Goal: Task Accomplishment & Management: Manage account settings

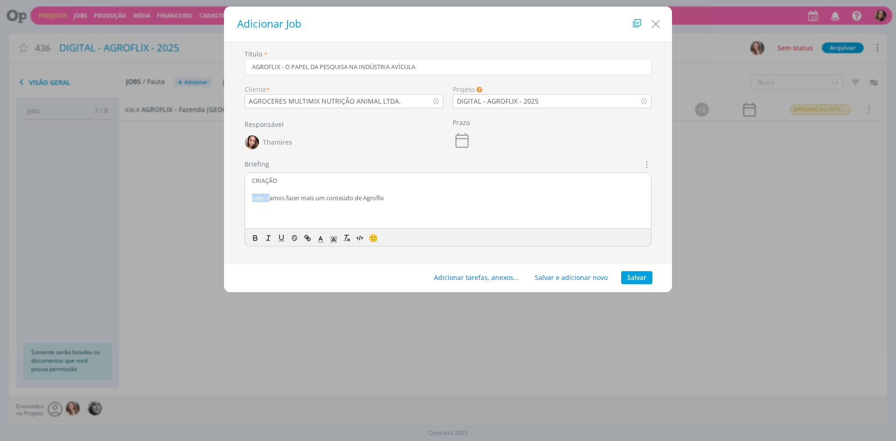
drag, startPoint x: 271, startPoint y: 201, endPoint x: 239, endPoint y: 201, distance: 31.3
click at [239, 201] on div "Título * AGROFLIX - O PAPEL DA PESQUISA NA INDÚSTRIA AVÍCULA Cliente * AGROCERE…" at bounding box center [448, 155] width 439 height 212
click at [415, 203] on p "dialog" at bounding box center [448, 206] width 392 height 8
click at [258, 198] on p "Vamos fazer mais um conteúdo de Agroflix" at bounding box center [448, 198] width 392 height 8
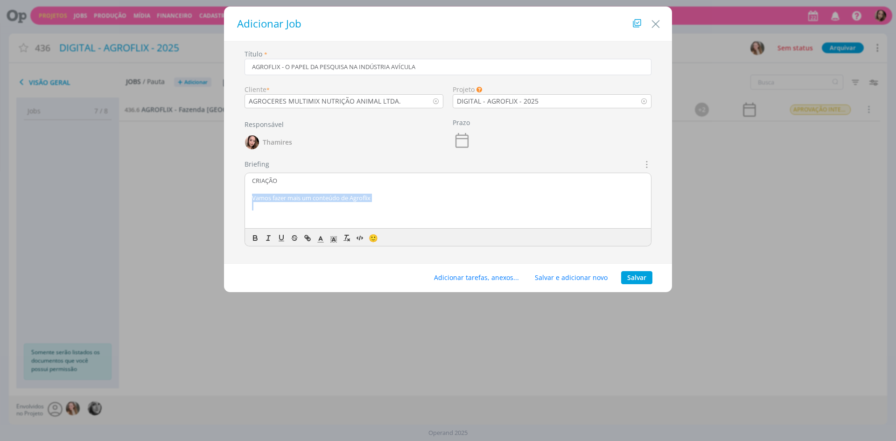
click at [258, 198] on p "Vamos fazer mais um conteúdo de Agroflix" at bounding box center [448, 198] width 392 height 8
click at [496, 280] on button "Adicionar tarefas, anexos..." at bounding box center [476, 277] width 97 height 13
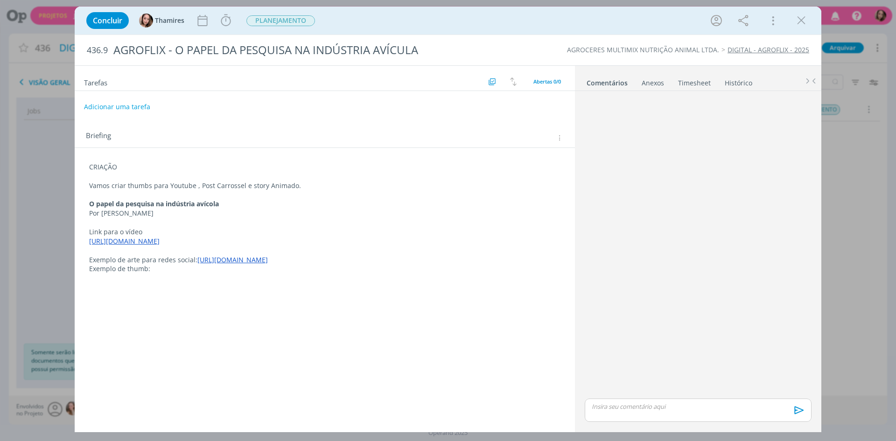
click at [112, 162] on p "CRIAÇÃO" at bounding box center [324, 166] width 471 height 9
click at [112, 162] on div "CRIAÇÃO Vamos criar thumbs para Youtube , Post Carrossel e story Animado. O pap…" at bounding box center [324, 218] width 485 height 119
click at [88, 289] on button "dialog" at bounding box center [92, 286] width 13 height 11
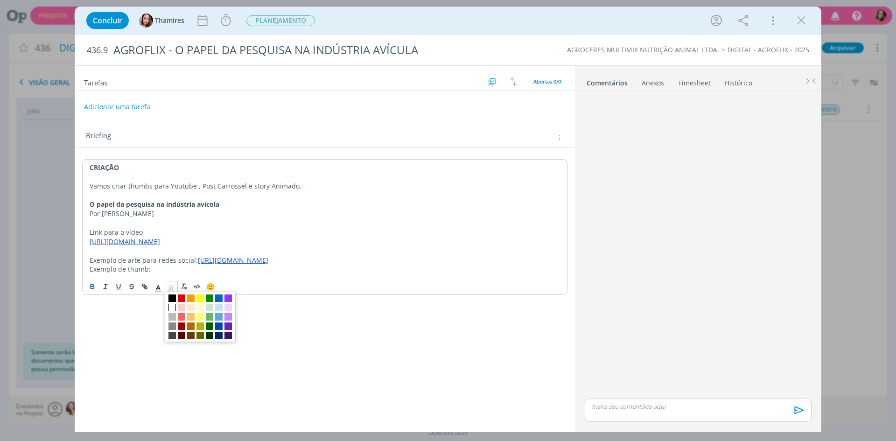
click at [172, 292] on span "dialog" at bounding box center [171, 286] width 13 height 11
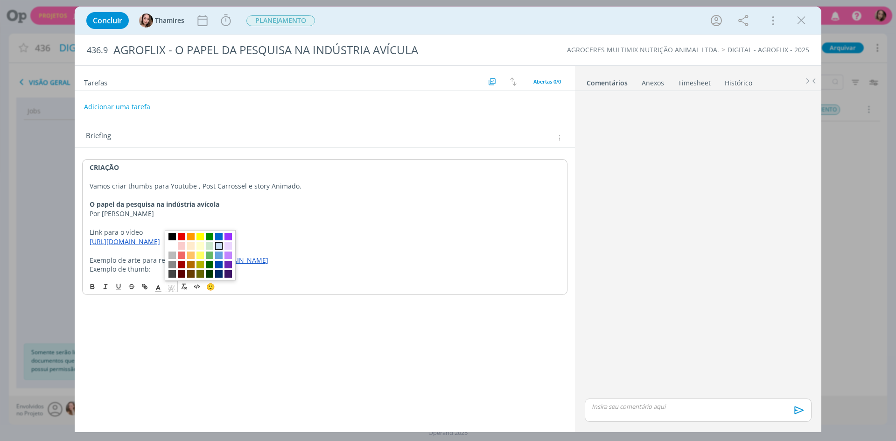
click at [222, 249] on span "dialog" at bounding box center [218, 245] width 7 height 7
click at [273, 191] on p "dialog" at bounding box center [325, 194] width 470 height 9
click at [129, 111] on button "Adicionar uma tarefa" at bounding box center [117, 106] width 66 height 16
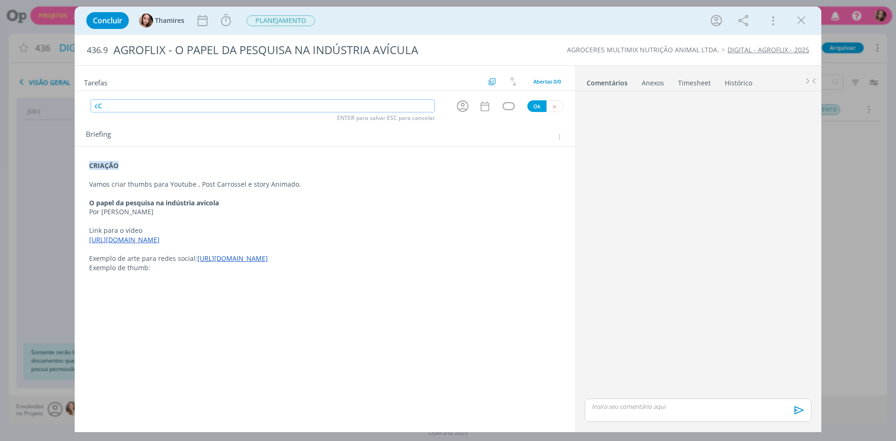
type input "c"
type input "CRIAÇÃO"
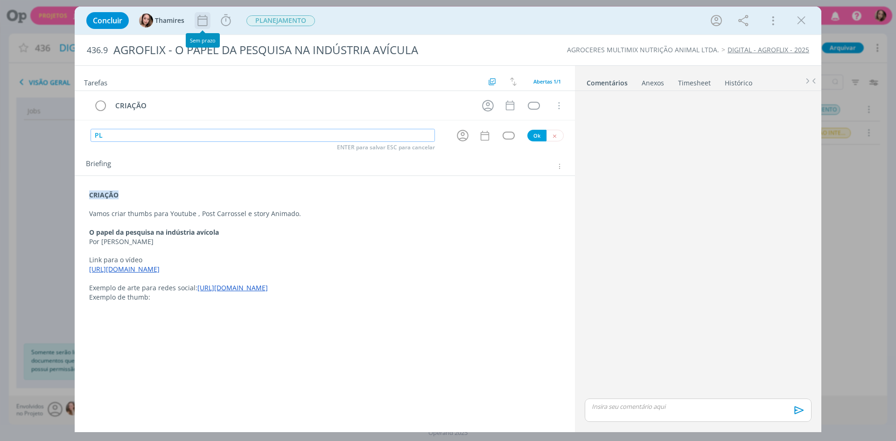
type input "P"
type input "APROVAÇÃO INTERNA"
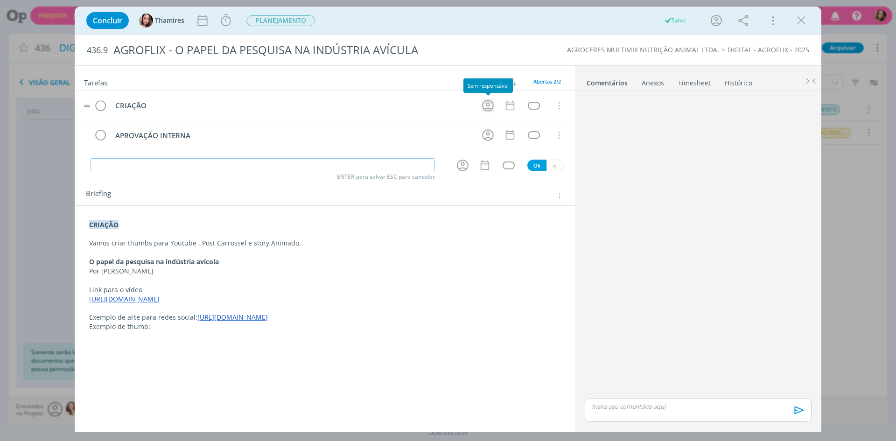
click at [491, 106] on icon "dialog" at bounding box center [488, 105] width 14 height 14
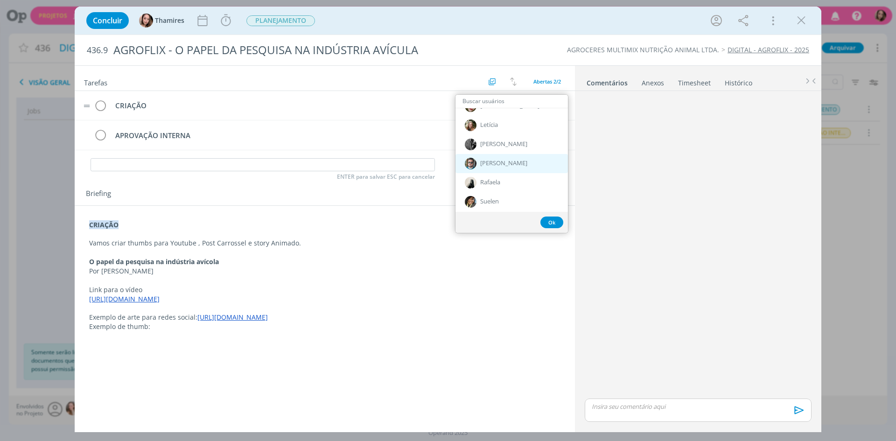
scroll to position [327, 0]
click at [507, 125] on div "Letícia" at bounding box center [511, 122] width 112 height 19
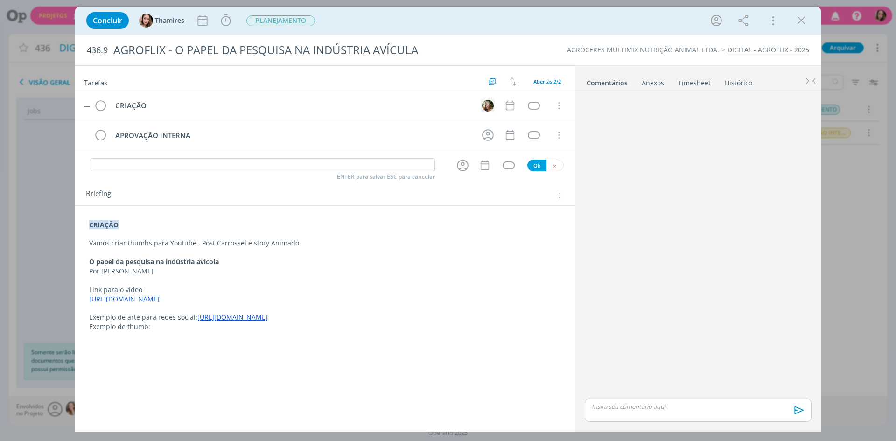
click at [492, 106] on img "dialog" at bounding box center [488, 106] width 12 height 12
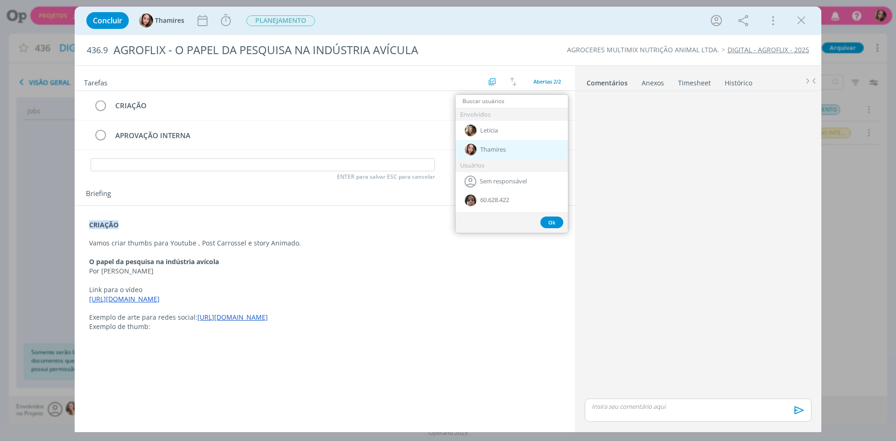
click at [502, 146] on span "Thamires" at bounding box center [493, 149] width 26 height 7
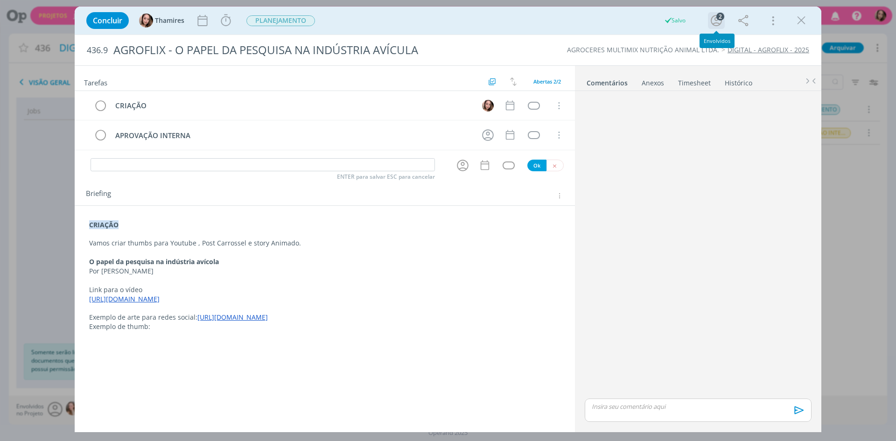
click at [718, 14] on div "2" at bounding box center [720, 17] width 8 height 8
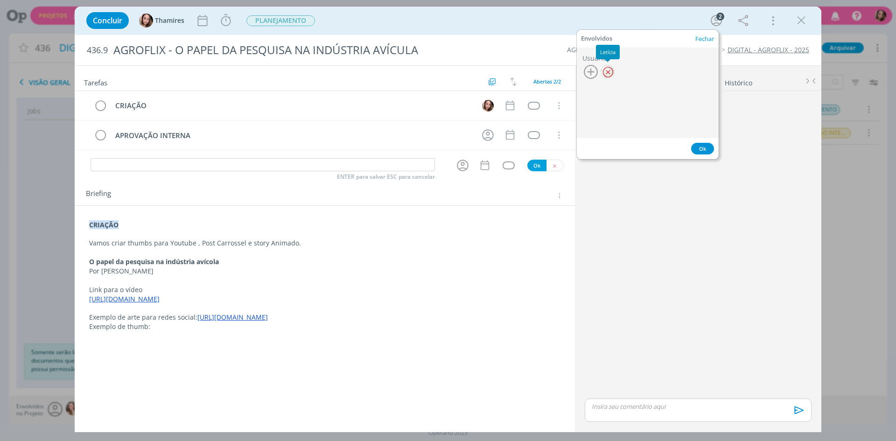
click at [609, 70] on div at bounding box center [608, 72] width 14 height 14
click at [606, 311] on div "dialog" at bounding box center [698, 246] width 234 height 302
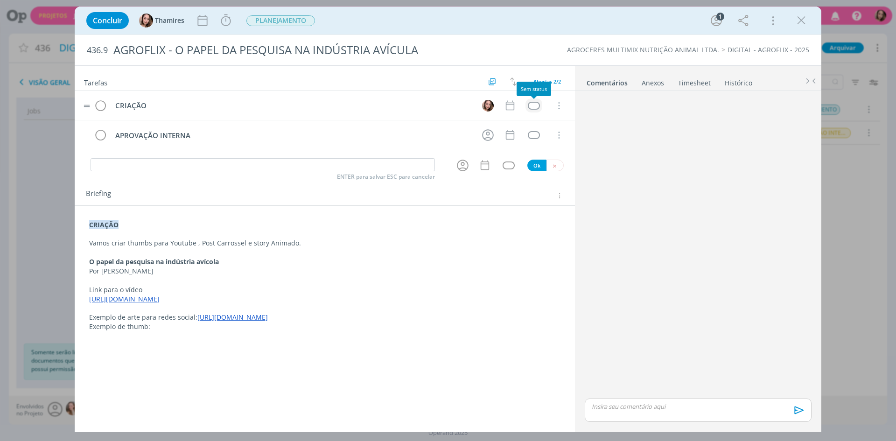
click at [531, 104] on div "dialog" at bounding box center [534, 106] width 12 height 8
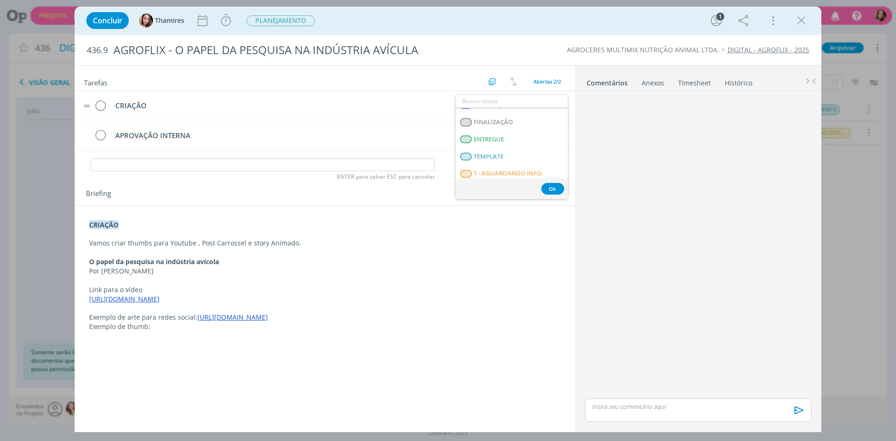
scroll to position [238, 0]
click at [508, 140] on LIBERADO "T - LIBERADO" at bounding box center [511, 135] width 112 height 17
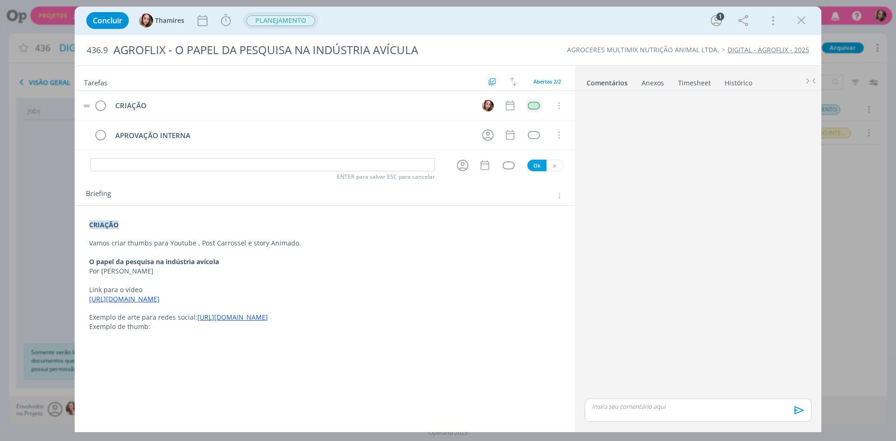
click at [270, 22] on span "PLANEJAMENTO" at bounding box center [280, 20] width 69 height 11
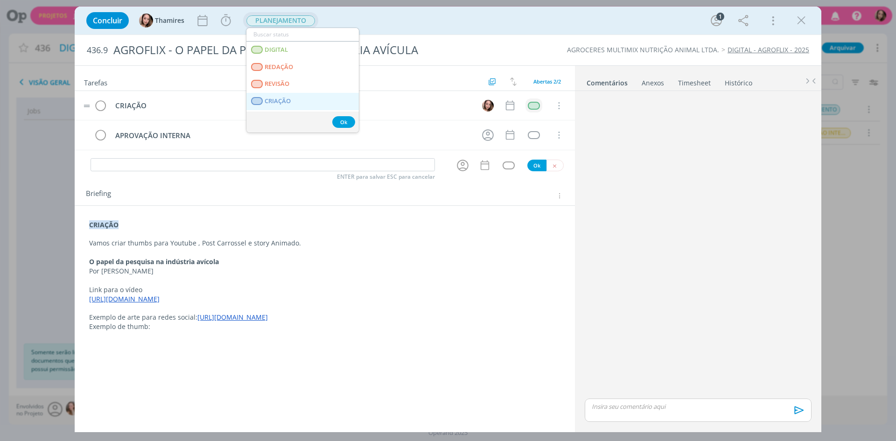
click at [318, 103] on link "CRIAÇÃO" at bounding box center [302, 101] width 112 height 17
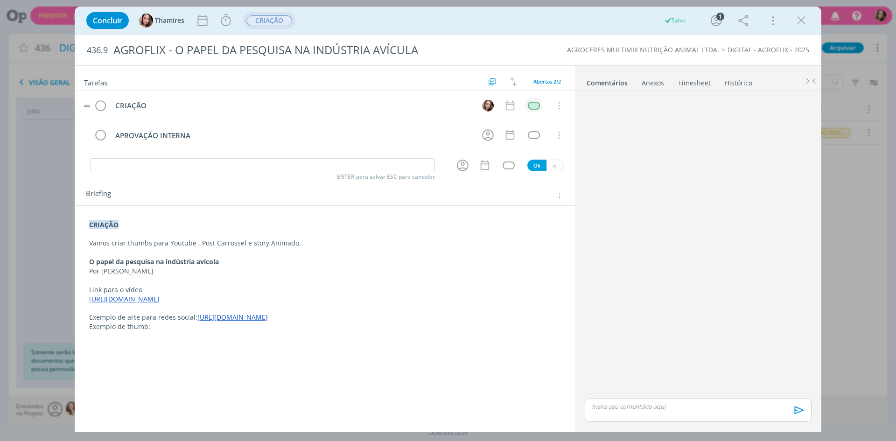
click at [215, 273] on p "Por [PERSON_NAME]" at bounding box center [324, 270] width 471 height 9
click at [653, 83] on div "Anexos 0" at bounding box center [653, 82] width 22 height 9
click at [753, 113] on span "procure em seu computador" at bounding box center [739, 110] width 80 height 8
click at [753, 101] on input "Arraste seus arquivos ou procure em seu computador" at bounding box center [698, 99] width 234 height 3
type input "C:\fakepath\image001 (3).png"
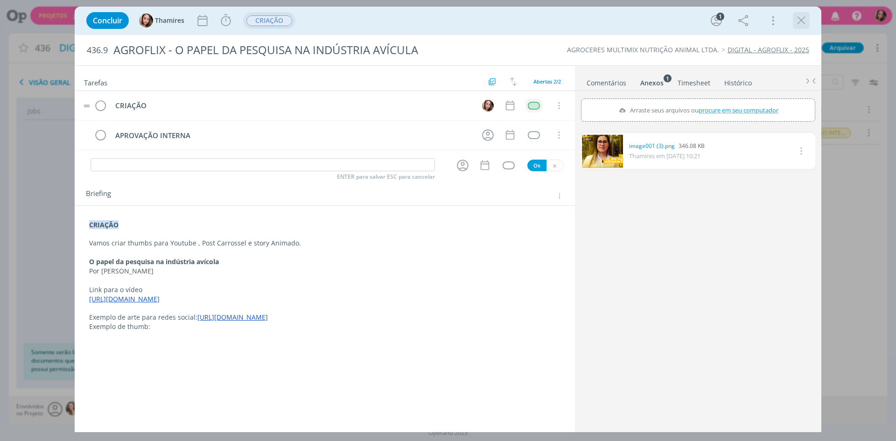
click at [806, 24] on icon "dialog" at bounding box center [801, 21] width 14 height 14
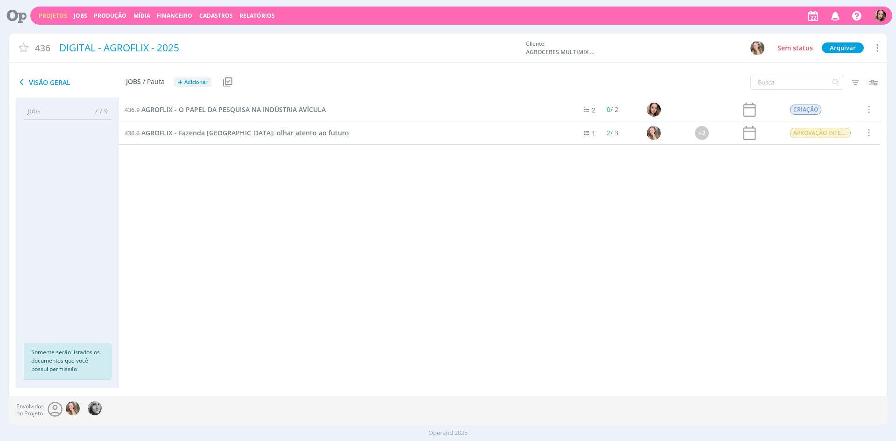
click at [62, 17] on link "Projetos" at bounding box center [53, 16] width 28 height 8
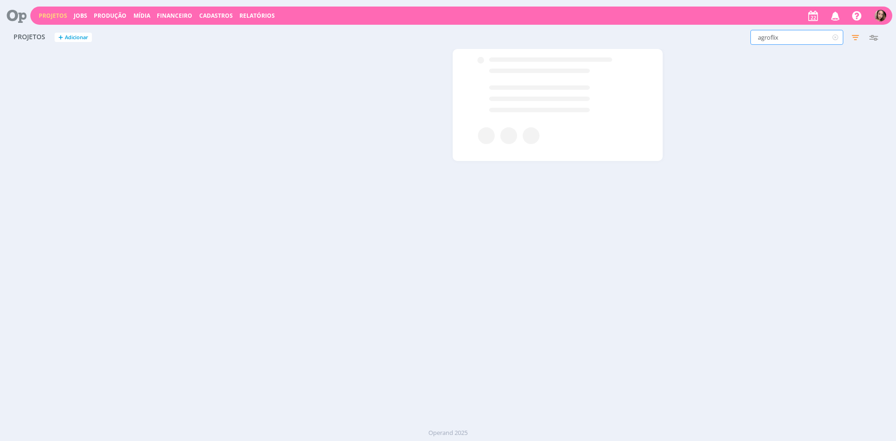
click at [784, 34] on input "agroflix" at bounding box center [796, 37] width 93 height 15
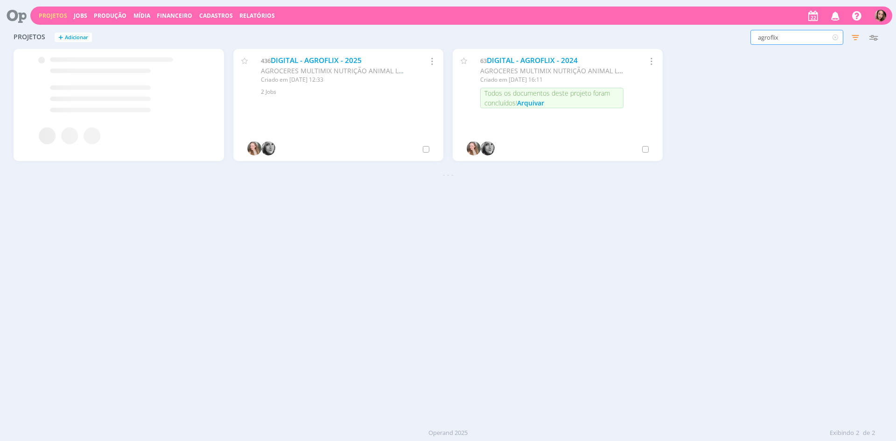
click at [784, 34] on input "agroflix" at bounding box center [796, 37] width 93 height 15
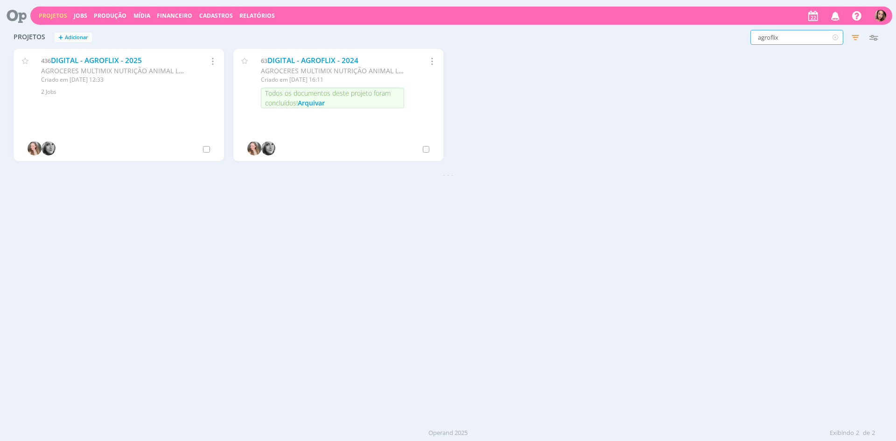
click at [784, 34] on input "agroflix" at bounding box center [796, 37] width 93 height 15
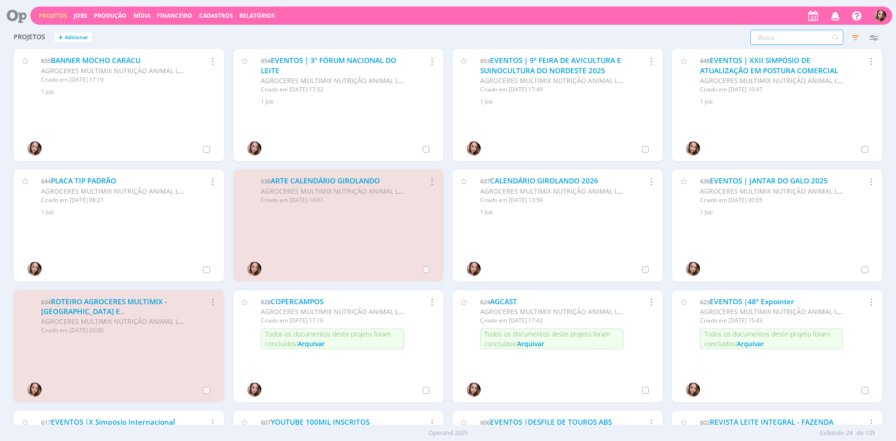
click at [810, 35] on input "text" at bounding box center [796, 37] width 93 height 15
type input "enfoco"
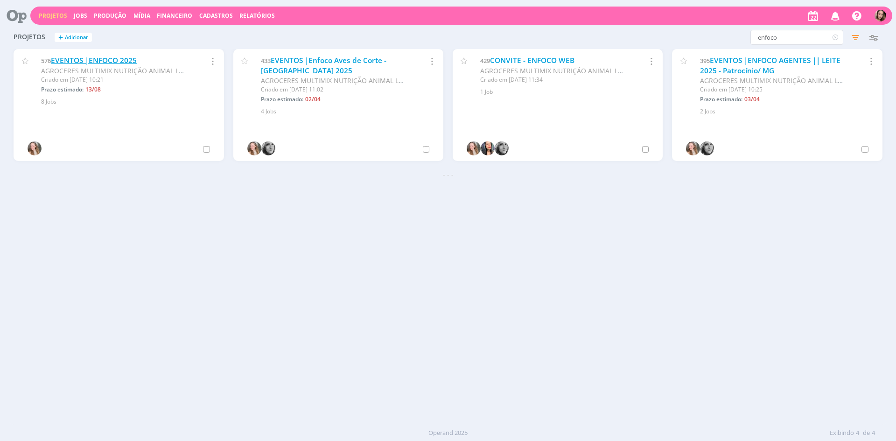
click at [105, 64] on link "EVENTOS |ENFOCO 2025" at bounding box center [94, 61] width 86 height 10
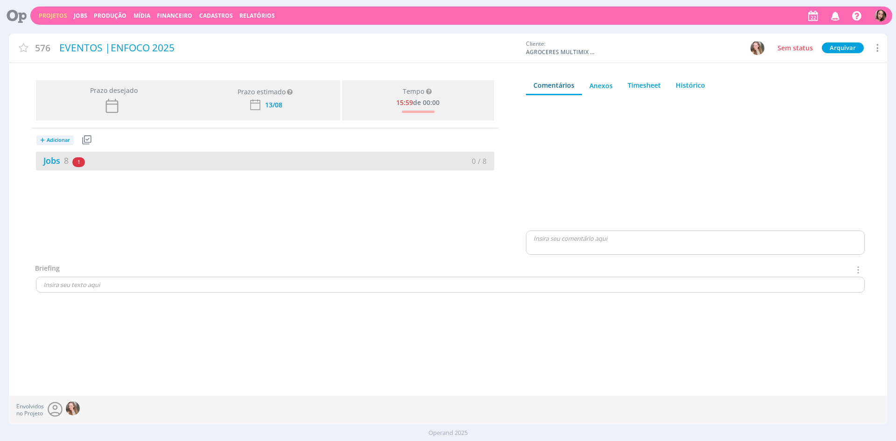
click at [136, 167] on div "Jobs 8 1 atrasado" at bounding box center [150, 160] width 229 height 13
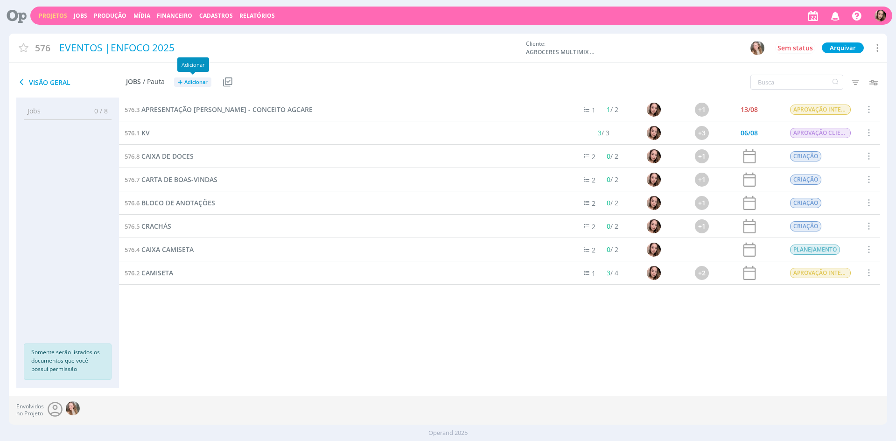
click at [180, 81] on span "+" at bounding box center [180, 82] width 5 height 10
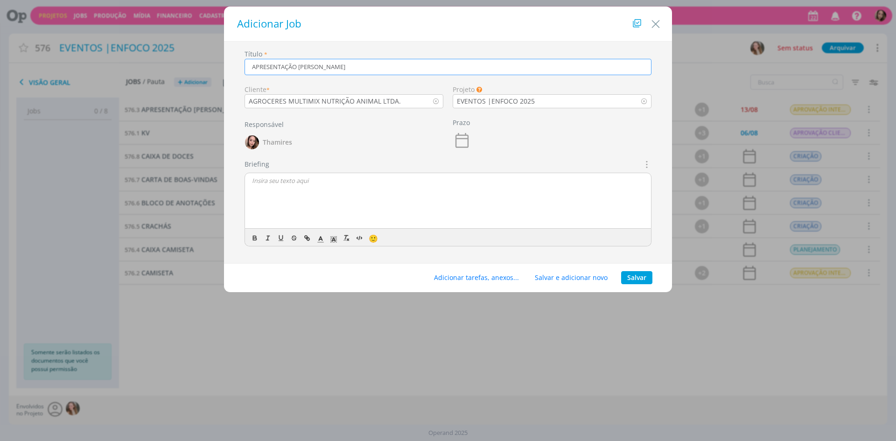
click at [299, 69] on input "APRESENTAÇÃO [PERSON_NAME]" at bounding box center [448, 67] width 407 height 16
type input "APRESENTAÇÃO ENFOCO [PERSON_NAME]"
click at [321, 213] on div "dialog" at bounding box center [448, 201] width 406 height 56
click at [519, 202] on p "Eu vou colocar aqui aquelas apresentações" at bounding box center [448, 206] width 392 height 8
click at [521, 194] on p "[PERSON_NAME], vamos criar o layout da apresentação do [PERSON_NAME] pra gente …" at bounding box center [448, 198] width 392 height 8
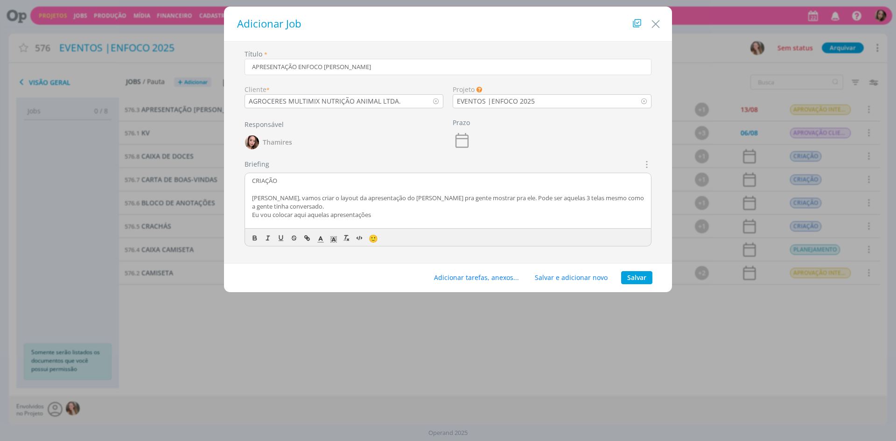
click at [397, 210] on p "[PERSON_NAME], vamos criar o layout da apresentação do [PERSON_NAME] pra gente …" at bounding box center [448, 202] width 392 height 17
click at [399, 214] on p "Eu vou colocar aqui aquelas apresentações" at bounding box center [448, 214] width 392 height 8
click at [316, 218] on p "Eu vou colocar aqui aquelas apresentações" at bounding box center [448, 214] width 392 height 8
click at [392, 215] on p "Eu vou colocar aqui aquelas apresentações" at bounding box center [448, 214] width 392 height 8
drag, startPoint x: 332, startPoint y: 215, endPoint x: 343, endPoint y: 213, distance: 11.8
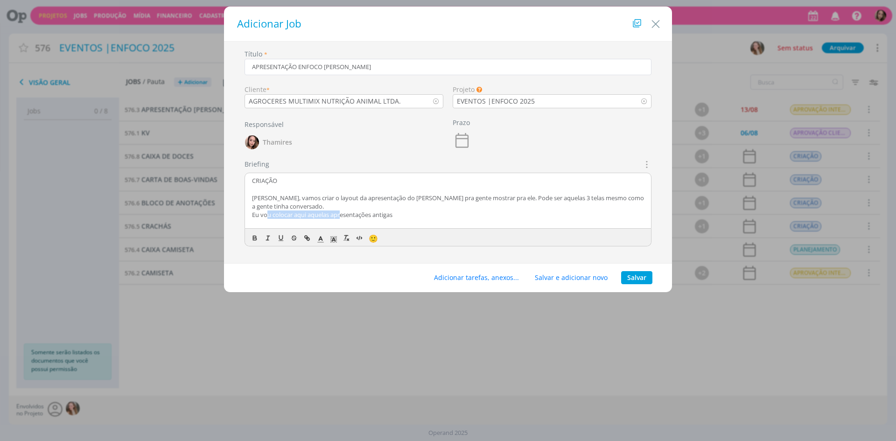
click at [343, 213] on p "Eu vou colocar aqui aquelas apresentações antigas" at bounding box center [448, 214] width 392 height 8
click at [354, 214] on p "Eu vou colocar aqui aquelas apresentações antigas" at bounding box center [448, 214] width 392 height 8
drag, startPoint x: 280, startPoint y: 216, endPoint x: 376, endPoint y: 218, distance: 96.2
click at [376, 218] on p "Eu vou colocar aqui aquelas apresentações antigas" at bounding box center [448, 214] width 392 height 8
click at [417, 218] on p "Eu vou colocar aqui aquelas apresentações antigas" at bounding box center [448, 214] width 392 height 8
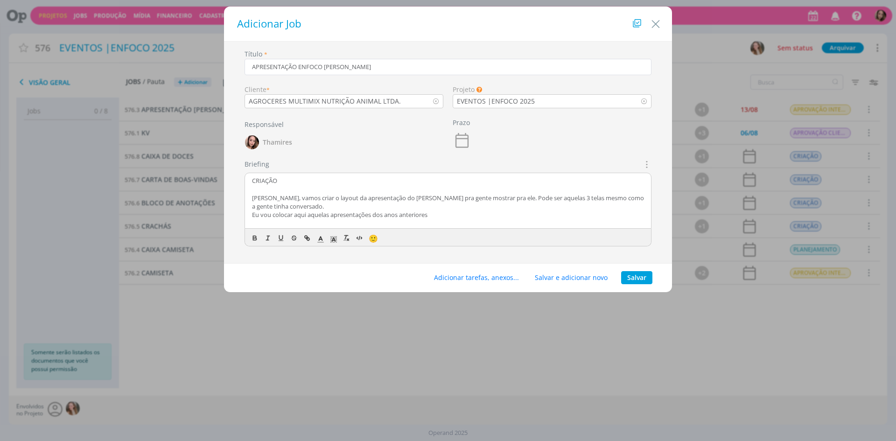
click at [310, 217] on p "Eu vou colocar aqui aquelas apresentações dos anos anteriores" at bounding box center [448, 214] width 392 height 8
click at [356, 217] on p "Eu vou colocar aqui aquelas apresentações dos anos anteriores" at bounding box center [448, 214] width 392 height 8
click at [440, 216] on p "Eu vou colocar aqui aquelas apresentações dos anos anteriores" at bounding box center [448, 214] width 392 height 8
click at [522, 215] on p "Eu vou colocar aqui aquelas apresentações dos anos anteriores pra gente ter de …" at bounding box center [448, 214] width 392 height 8
click at [570, 212] on p "Eu vou colocar aqui aquelas apresentações dos anos anteriores pra gente ter de …" at bounding box center [448, 214] width 392 height 8
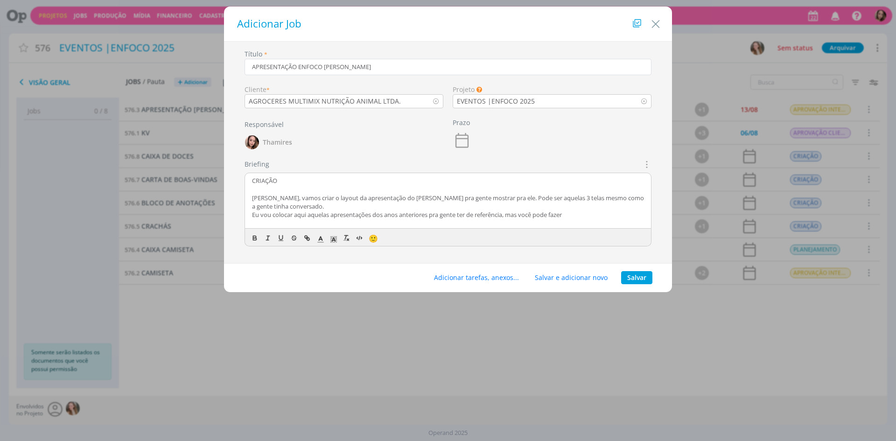
click at [521, 218] on p "Eu vou colocar aqui aquelas apresentações dos anos anteriores pra gente ter de …" at bounding box center [448, 214] width 392 height 8
click at [575, 217] on p "Eu vou colocar aqui aquelas apresentações dos anos anteriores pra gente ter de …" at bounding box center [448, 214] width 392 height 8
click at [282, 217] on p "Eu vou colocar aqui aquelas apresentações dos anos anteriores pra gente ter de …" at bounding box center [448, 214] width 392 height 8
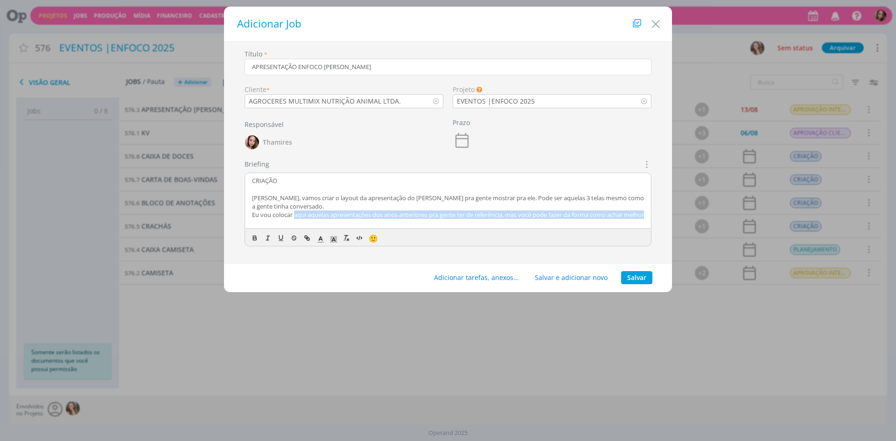
drag, startPoint x: 296, startPoint y: 216, endPoint x: 305, endPoint y: 224, distance: 12.9
click at [305, 219] on p "Eu vou colocar aqui aquelas apresentações dos anos anteriores pra gente ter de …" at bounding box center [448, 214] width 392 height 8
click at [339, 211] on p "Eu vou colocar aqui aquelas apresentações dos anos anteriores pra gente ter de …" at bounding box center [448, 214] width 392 height 8
drag, startPoint x: 295, startPoint y: 213, endPoint x: 353, endPoint y: 218, distance: 57.6
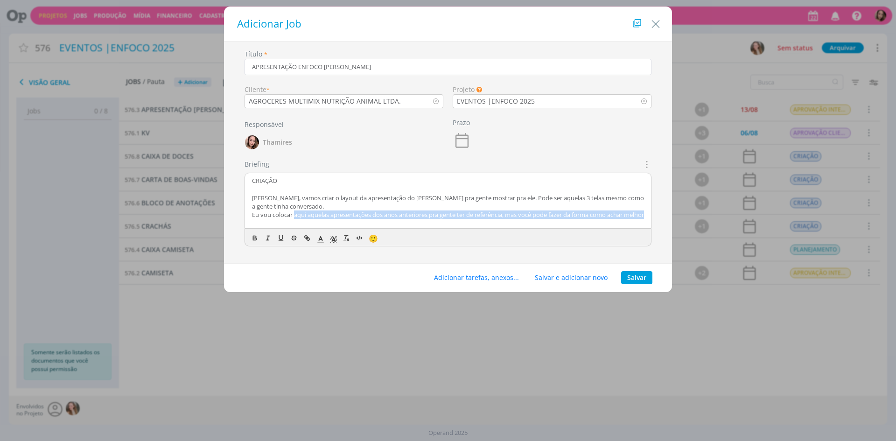
click at [353, 218] on p "Eu vou colocar aqui aquelas apresentações dos anos anteriores pra gente ter de …" at bounding box center [448, 214] width 392 height 8
click at [355, 218] on p "Eu vou colocar aqui aquelas apresentações dos anos anteriores pra gente ter de …" at bounding box center [448, 214] width 392 height 8
drag, startPoint x: 288, startPoint y: 214, endPoint x: 342, endPoint y: 216, distance: 53.7
click at [342, 216] on p "Eu vou colocar aqui aquelas apresentações dos anos anteriores pra gente ter de …" at bounding box center [448, 214] width 392 height 8
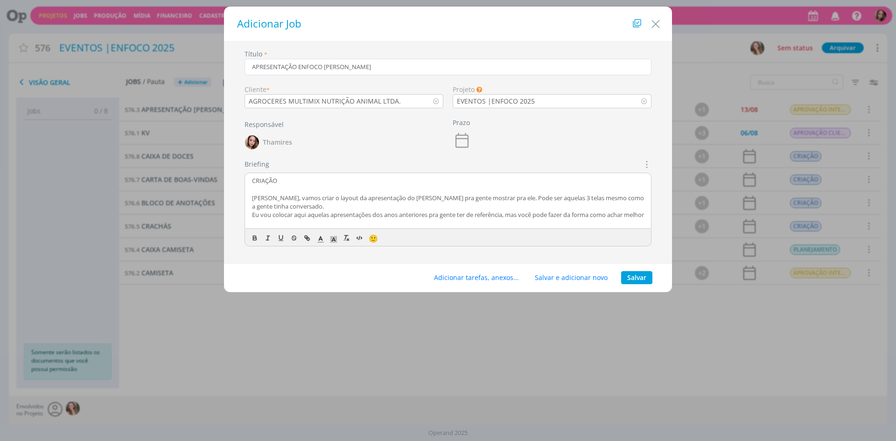
click at [344, 216] on p "Eu vou colocar aqui aquelas apresentações dos anos anteriores pra gente ter de …" at bounding box center [448, 214] width 392 height 8
click at [382, 216] on p "Eu vou colocar aqui aquelas apresentações dos anos anteriores pra gente ter de …" at bounding box center [448, 214] width 392 height 8
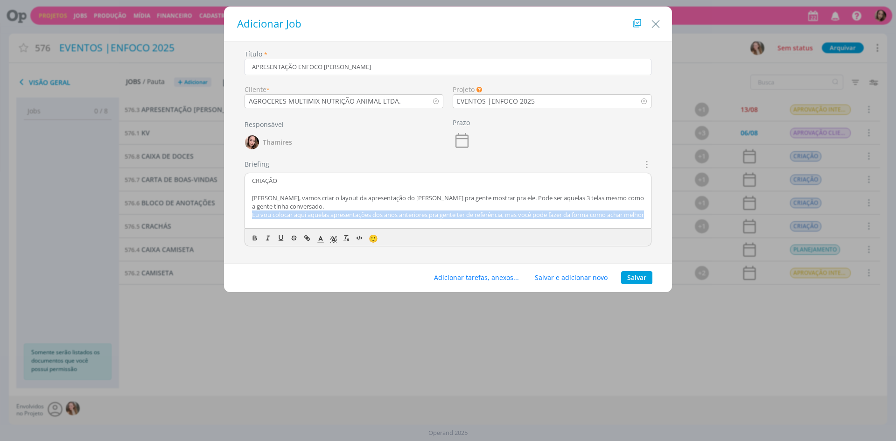
click at [382, 216] on p "Eu vou colocar aqui aquelas apresentações dos anos anteriores pra gente ter de …" at bounding box center [448, 214] width 392 height 8
drag, startPoint x: 453, startPoint y: 211, endPoint x: 446, endPoint y: 214, distance: 7.4
click at [452, 211] on p "Eu vou colocar aqui aquelas apresentações dos anos anteriores pra gente ter de …" at bounding box center [448, 214] width 392 height 8
click at [396, 219] on p "Eu vou colocar aqui aquelas apresentações dos anos anteriores pra gente ter de …" at bounding box center [448, 214] width 392 height 8
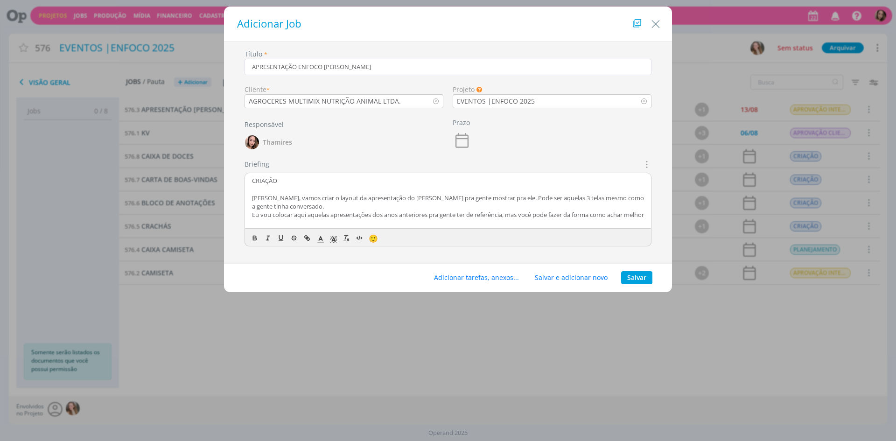
click at [423, 207] on p "[PERSON_NAME], vamos criar o layout da apresentação do [PERSON_NAME] pra gente …" at bounding box center [448, 202] width 392 height 17
drag, startPoint x: 399, startPoint y: 212, endPoint x: 443, endPoint y: 221, distance: 44.8
click at [443, 219] on p "Eu vou colocar aqui aquelas apresentações dos anos anteriores pra gente ter de …" at bounding box center [448, 214] width 392 height 8
click at [335, 219] on p "Eu vou colocar aqui aquelas apresentações dos anos anteriores pra gente ter de …" at bounding box center [448, 214] width 392 height 8
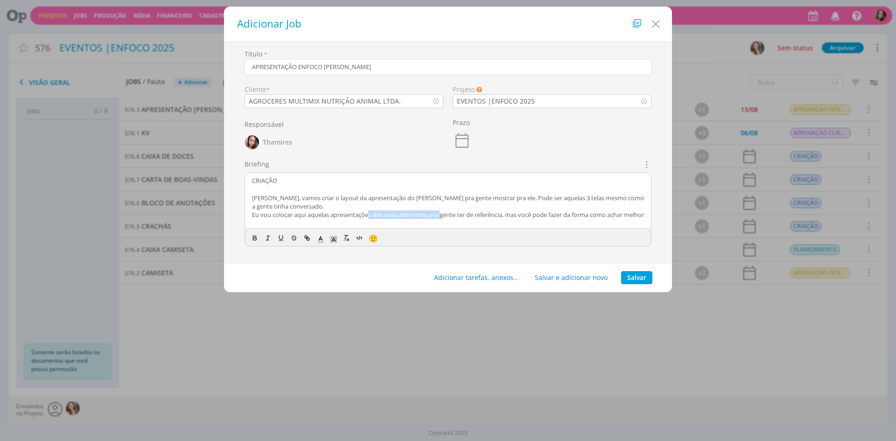
drag, startPoint x: 371, startPoint y: 215, endPoint x: 444, endPoint y: 214, distance: 73.3
click at [444, 214] on p "Eu vou colocar aqui aquelas apresentações dos anos anteriores pra gente ter de …" at bounding box center [448, 214] width 392 height 8
click at [462, 217] on p "Eu vou colocar aqui aquelas apresentações dos anos anteriores pra gente ter de …" at bounding box center [448, 214] width 392 height 8
click at [462, 219] on p "Eu vou colocar aqui aquelas apresentações dos anos anteriores pra gente ter de …" at bounding box center [448, 214] width 392 height 8
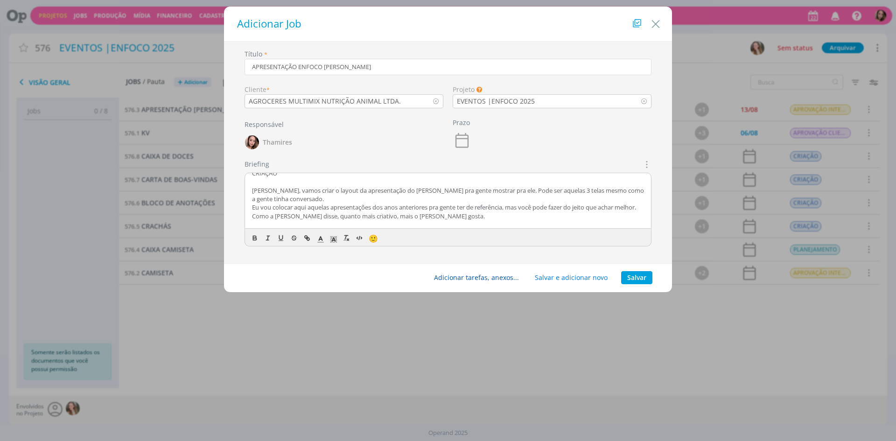
click at [485, 280] on button "Adicionar tarefas, anexos..." at bounding box center [476, 277] width 97 height 13
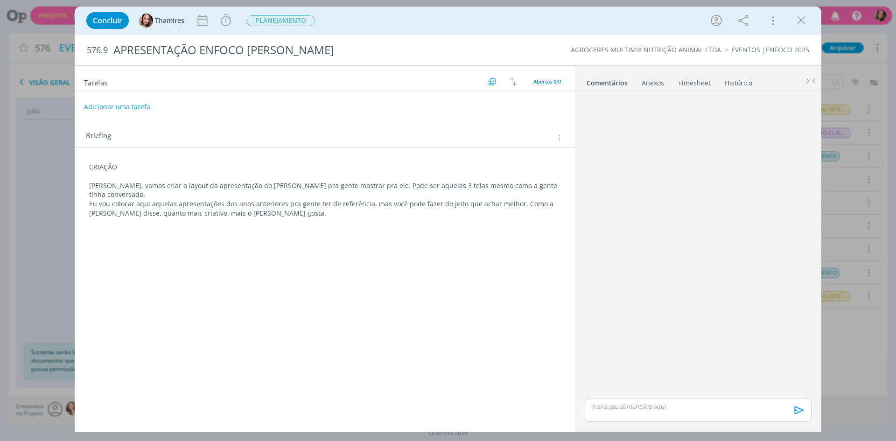
click at [246, 186] on p "[PERSON_NAME], vamos criar o layout da apresentação do [PERSON_NAME] pra gente …" at bounding box center [324, 190] width 471 height 19
click at [174, 200] on p "Eu vou colocar aqui aquelas apresentações dos anos anteriores pra gente ter de …" at bounding box center [325, 209] width 470 height 19
click at [289, 200] on p "Eu vou colocar aqui aquelas apresentações dos anos anteriores pra gente ter de …" at bounding box center [325, 209] width 470 height 19
click at [235, 188] on p "[PERSON_NAME], vamos criar o layout da apresentação do [PERSON_NAME] pra gente …" at bounding box center [325, 191] width 470 height 19
click at [391, 200] on p "Eu vou colocar aqui aquelas apresentações dos anos anteriores pra gente ter de …" at bounding box center [325, 209] width 470 height 19
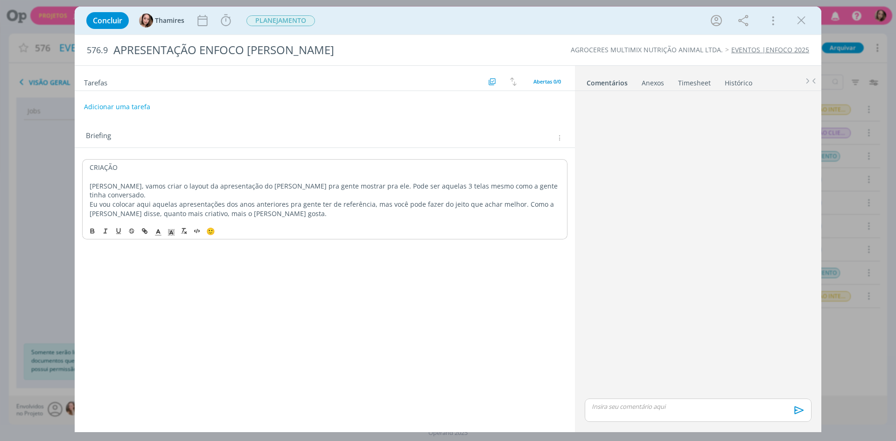
click at [372, 200] on p "Eu vou colocar aqui aquelas apresentações dos anos anteriores pra gente ter de …" at bounding box center [325, 209] width 470 height 19
click at [520, 200] on p "Eu vou colocar aqui aquelas apresentações dos anos anteriores pra gente ter de …" at bounding box center [325, 209] width 470 height 19
click at [517, 200] on p "Eu vou colocar aqui aquelas apresentações dos anos anteriores pra gente ter de …" at bounding box center [325, 209] width 470 height 19
click at [259, 204] on p "Eu vou colocar aqui aquelas apresentações dos anos anteriores pra gente ter de …" at bounding box center [325, 209] width 470 height 19
drag, startPoint x: 94, startPoint y: 220, endPoint x: 277, endPoint y: 218, distance: 183.4
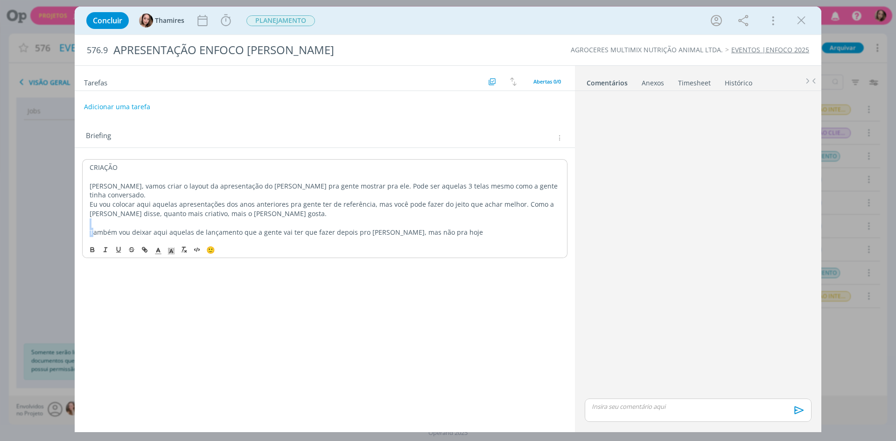
click at [277, 218] on div "CRIAÇÃO Lele, vamos criar o layout da apresentação do [PERSON_NAME] pra gente m…" at bounding box center [324, 199] width 485 height 81
click at [278, 228] on p "Também vou deixar aqui aquelas de lançamento que a gente vai ter que fazer depo…" at bounding box center [325, 232] width 470 height 9
click at [459, 228] on p "Também vou deixar aqui aquelas de lançamento que a gente vai ter que fazer depo…" at bounding box center [325, 232] width 470 height 9
drag, startPoint x: 139, startPoint y: 220, endPoint x: 359, endPoint y: 222, distance: 220.8
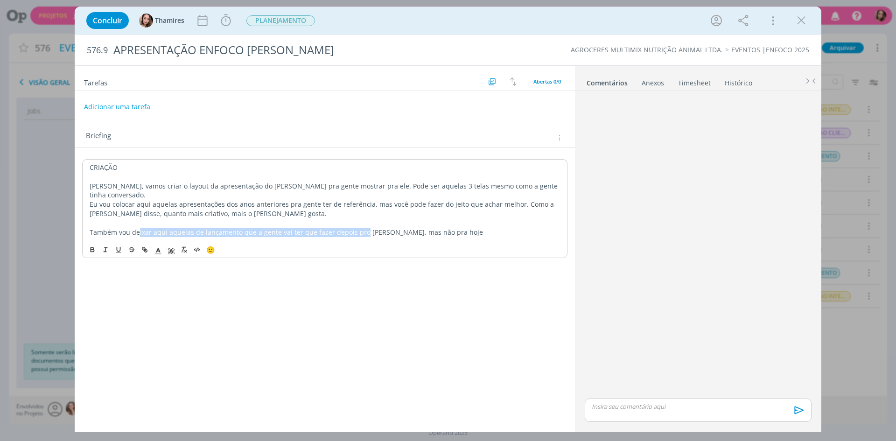
click at [359, 228] on p "Também vou deixar aqui aquelas de lançamento que a gente vai ter que fazer depo…" at bounding box center [325, 232] width 470 height 9
click at [371, 228] on p "Também vou deixar aqui aquelas de lançamento que a gente vai ter que fazer depo…" at bounding box center [325, 232] width 470 height 9
click at [486, 229] on div "CRIAÇÃO Lele, vamos criar o layout da apresentação do [PERSON_NAME] pra gente m…" at bounding box center [324, 199] width 485 height 81
click at [282, 228] on p "Também vou deixar aqui aquelas de lançamento que a gente vai ter que fazer depo…" at bounding box center [325, 232] width 470 height 9
click at [405, 228] on p "Também vou deixar aqui aquelas de lançamento que a gente vai ter que fazer depo…" at bounding box center [325, 232] width 470 height 9
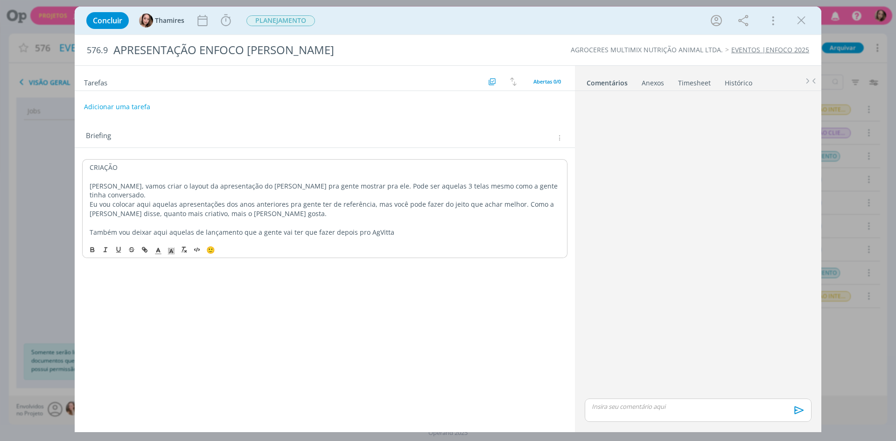
click at [225, 230] on div "CRIAÇÃO Lele, vamos criar o layout da apresentação do [PERSON_NAME] pra gente m…" at bounding box center [324, 199] width 485 height 81
click at [191, 228] on p "Também vou deixar aqui aquelas de lançamento que a gente vai ter que fazer depo…" at bounding box center [325, 232] width 470 height 9
click at [245, 228] on p "Também vou deixar aqui aquelas de lançamento que a gente vai ter que fazer depo…" at bounding box center [325, 232] width 470 height 9
click at [408, 228] on p "Também vou deixar aqui aquelas de lançamento que a gente vai ter que fazer depo…" at bounding box center [325, 232] width 470 height 9
click at [660, 83] on div "Anexos 0" at bounding box center [653, 82] width 22 height 9
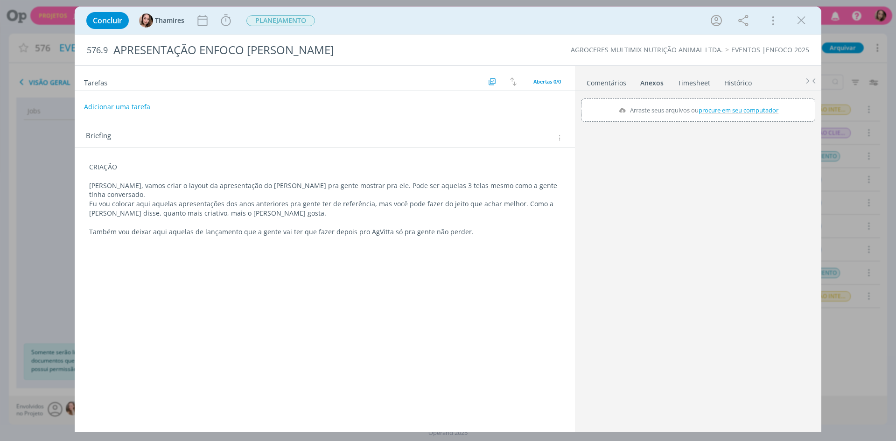
click at [771, 117] on div "Arraste seus arquivos ou procure em seu computador" at bounding box center [698, 109] width 234 height 23
click at [581, 98] on input "Arraste seus arquivos ou procure em seu computador" at bounding box center [698, 99] width 234 height 3
type input "C:\fakepath\FLAVORAD_FINAL_MKT.pptx"
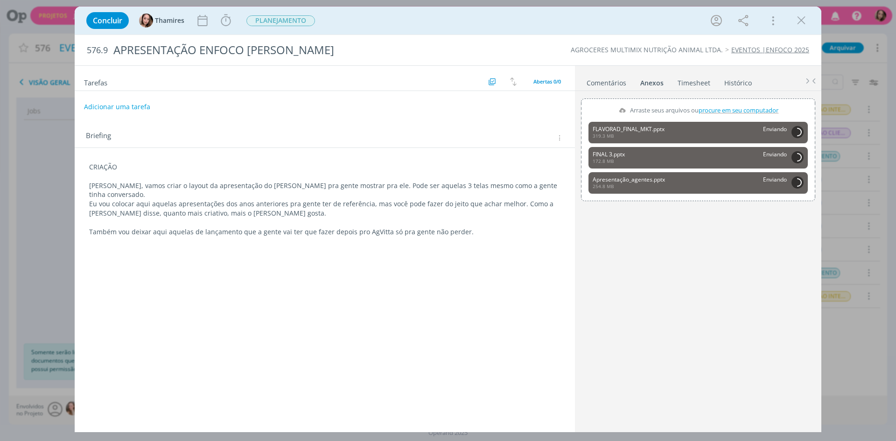
click at [468, 227] on p "Também vou deixar aqui aquelas de lançamento que a gente vai ter que fazer depo…" at bounding box center [324, 231] width 471 height 9
drag, startPoint x: 101, startPoint y: 220, endPoint x: 195, endPoint y: 220, distance: 93.8
click at [195, 228] on p "Também vou deixar aqui aquelas de lançamento que a gente vai ter que fazer depo…" at bounding box center [325, 232] width 470 height 9
click at [254, 230] on div "CRIAÇÃO Lele, vamos criar o layout da apresentação do [PERSON_NAME] pra gente m…" at bounding box center [324, 199] width 485 height 81
click at [275, 228] on p "Também vou deixar aqui aquelas de lançamento que a gente vai ter que fazer depo…" at bounding box center [325, 232] width 470 height 9
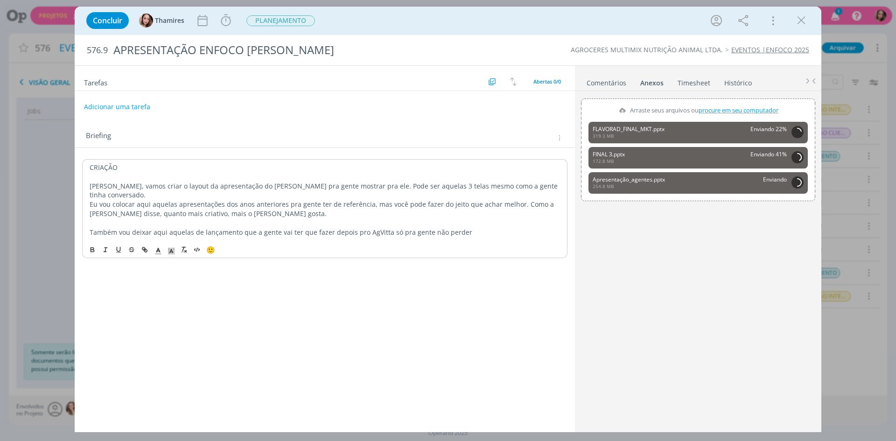
click at [469, 228] on p "Também vou deixar aqui aquelas de lançamento que a gente vai ter que fazer depo…" at bounding box center [325, 232] width 470 height 9
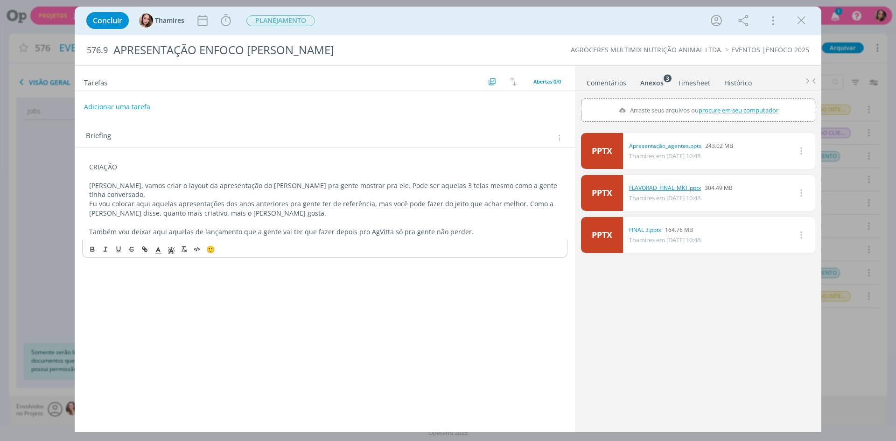
click at [697, 189] on link "FLAVORAD_FINAL_MKT.pptx" at bounding box center [665, 188] width 72 height 8
click at [478, 229] on div "CRIAÇÃO Lele, vamos criar o layout da apresentação do [PERSON_NAME] pra gente m…" at bounding box center [324, 199] width 485 height 81
click at [105, 168] on p "CRIAÇÃO" at bounding box center [325, 167] width 470 height 9
click at [88, 244] on button "dialog" at bounding box center [92, 249] width 13 height 11
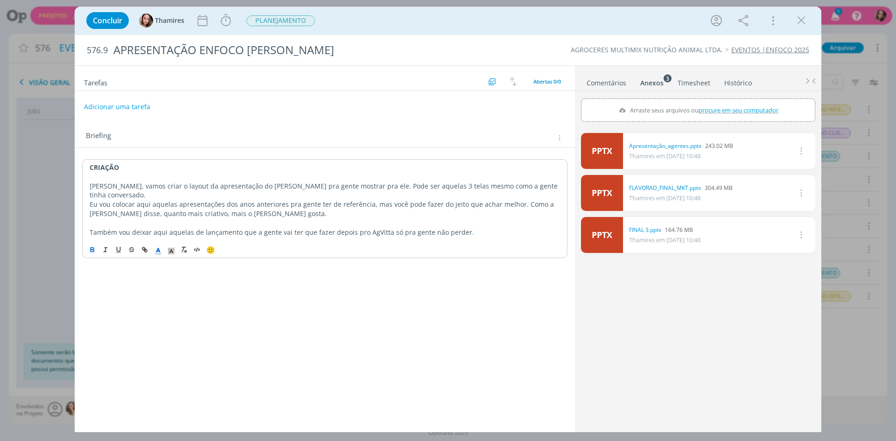
click at [155, 246] on span "dialog" at bounding box center [158, 249] width 13 height 11
click at [203, 205] on span "dialog" at bounding box center [205, 208] width 7 height 7
click at [119, 200] on p "Eu vou colocar aqui aquelas apresentações dos anos anteriores pra gente ter de …" at bounding box center [325, 209] width 470 height 19
click at [97, 163] on strong "CRIAÇÃO" at bounding box center [104, 167] width 29 height 9
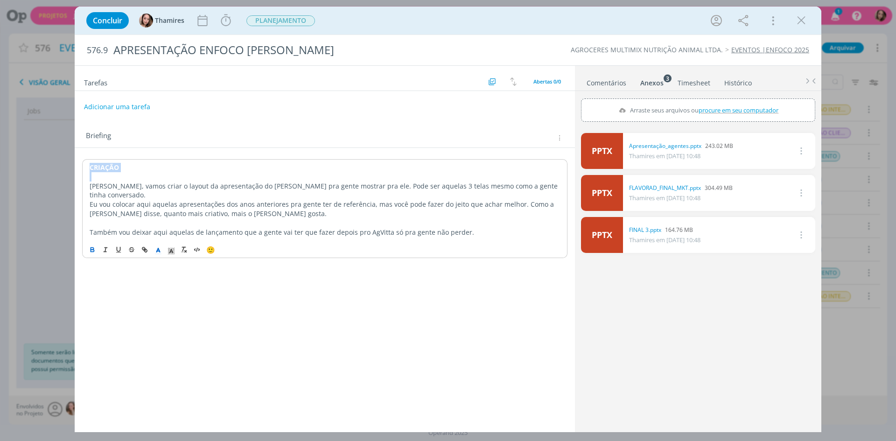
click at [97, 163] on strong "CRIAÇÃO" at bounding box center [104, 167] width 29 height 9
click at [157, 247] on icon "dialog" at bounding box center [158, 251] width 8 height 8
click at [158, 196] on span "dialog" at bounding box center [158, 199] width 7 height 7
click at [170, 245] on span "dialog" at bounding box center [171, 249] width 13 height 11
click at [219, 205] on span "dialog" at bounding box center [218, 208] width 7 height 7
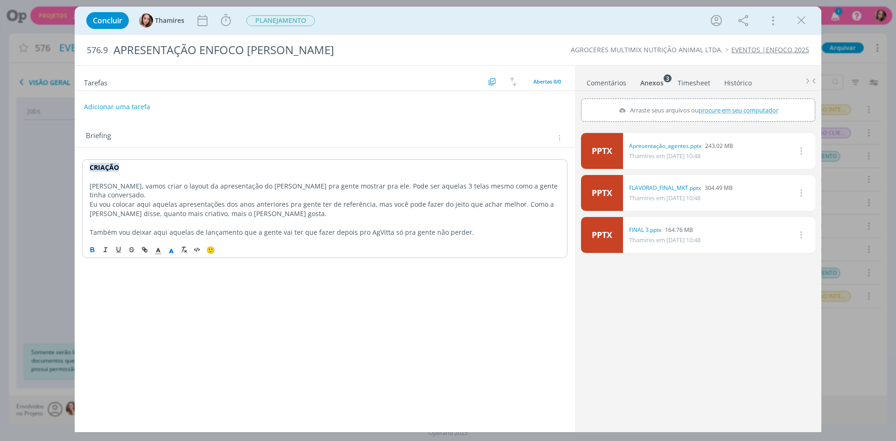
click at [167, 200] on p "Eu vou colocar aqui aquelas apresentações dos anos anteriores pra gente ter de …" at bounding box center [325, 209] width 470 height 19
click at [104, 105] on button "Adicionar uma tarefa" at bounding box center [117, 106] width 66 height 16
click at [466, 236] on div "Tarefas Usar Job de template Criar template a partir deste job Visualizar Templ…" at bounding box center [325, 245] width 500 height 359
click at [519, 235] on div "Tarefas Usar Job de template Criar template a partir deste job Visualizar Templ…" at bounding box center [325, 245] width 500 height 359
click at [519, 226] on p "Também vou deixar aqui aquelas de lançamento que a gente vai ter que fazer depo…" at bounding box center [324, 230] width 471 height 9
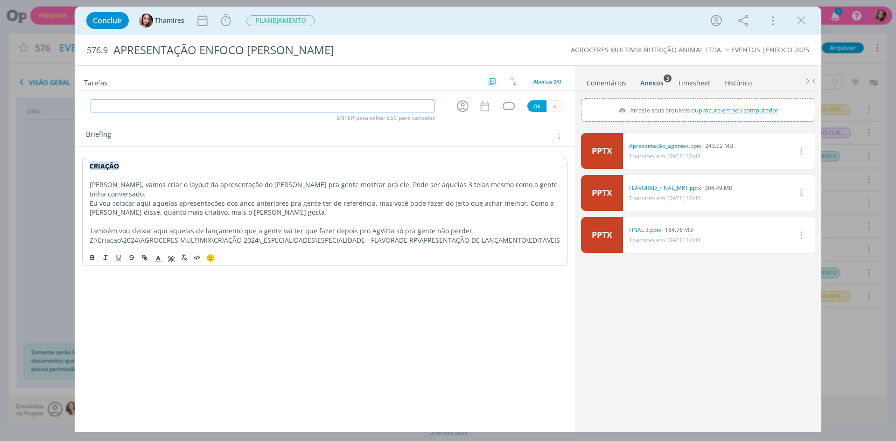
click at [193, 108] on input "dialog" at bounding box center [263, 105] width 344 height 13
type input "CRIAÇÃO"
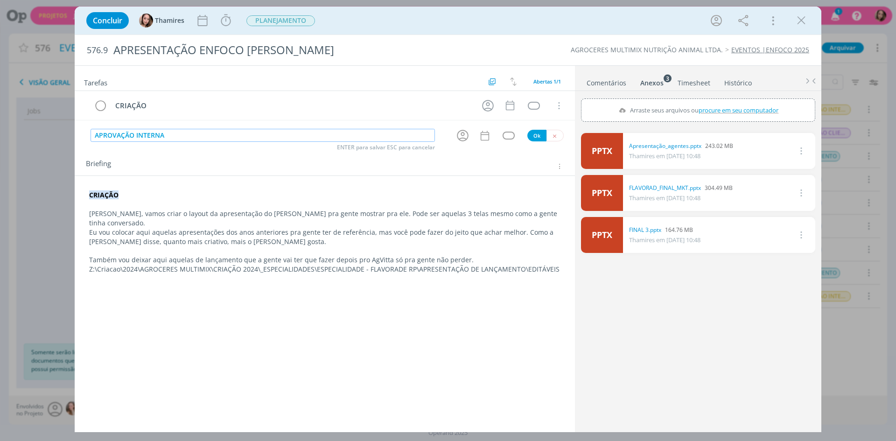
type input "APROVAÇÃO INTERNA"
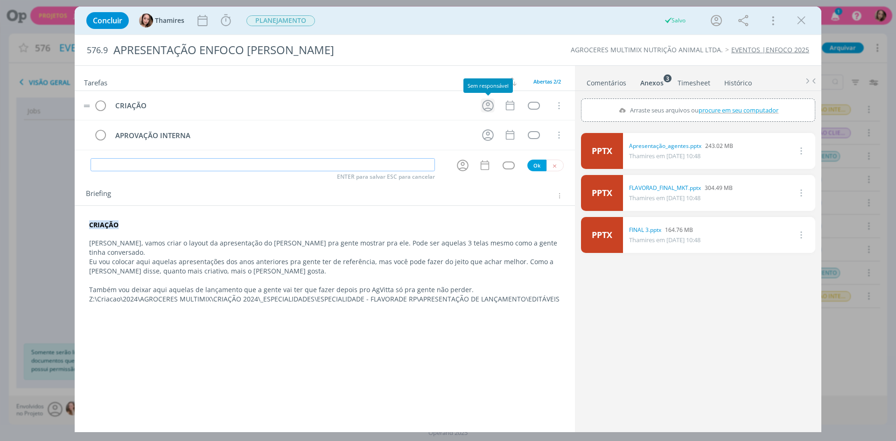
click at [488, 111] on icon "dialog" at bounding box center [488, 106] width 12 height 12
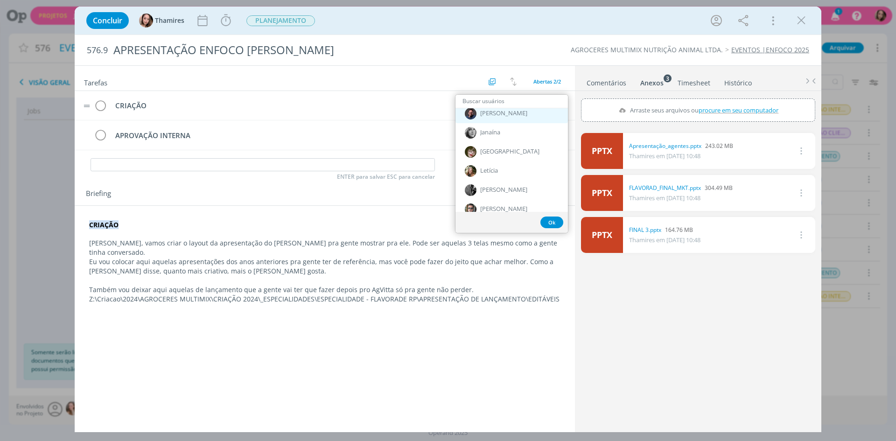
scroll to position [280, 0]
click at [507, 165] on div "Letícia" at bounding box center [511, 170] width 112 height 19
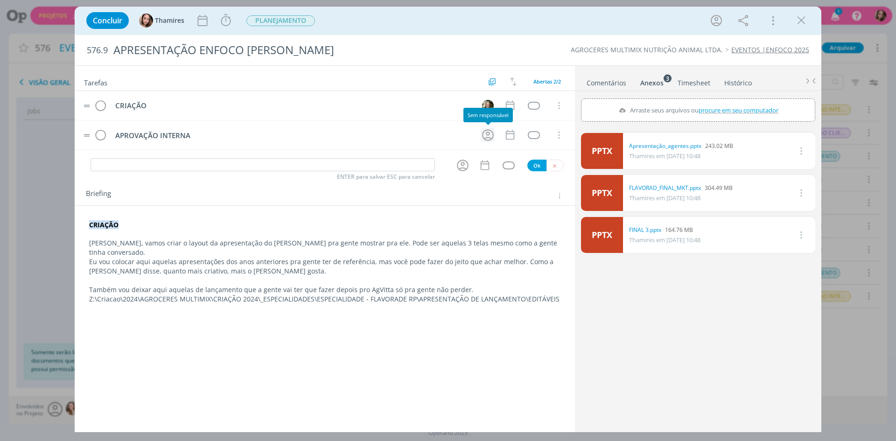
click at [488, 135] on icon "dialog" at bounding box center [488, 135] width 12 height 12
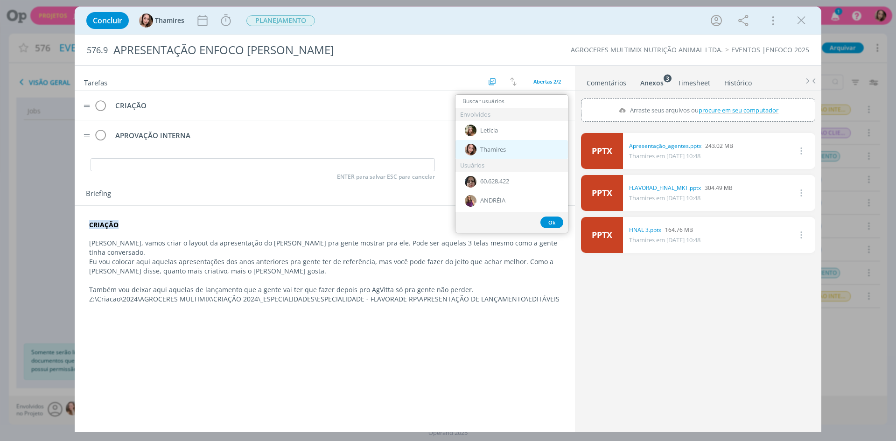
click at [483, 150] on span "Thamires" at bounding box center [493, 149] width 26 height 7
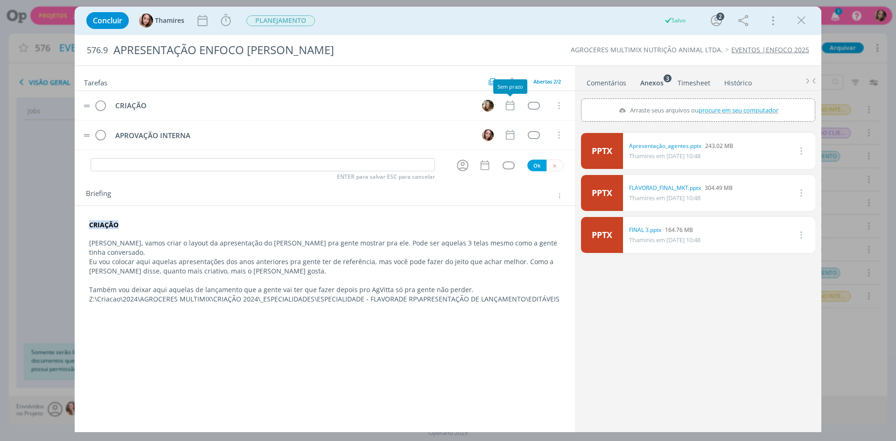
click at [510, 113] on tr "CRIAÇÃO Cancelar" at bounding box center [325, 105] width 500 height 29
click at [510, 111] on icon "dialog" at bounding box center [510, 105] width 12 height 12
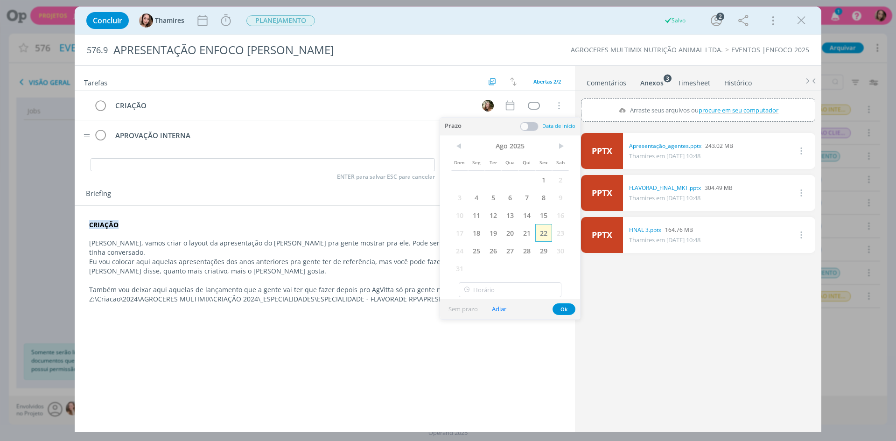
click at [543, 231] on span "22" at bounding box center [543, 233] width 17 height 18
click at [565, 314] on button "Ok" at bounding box center [564, 309] width 23 height 12
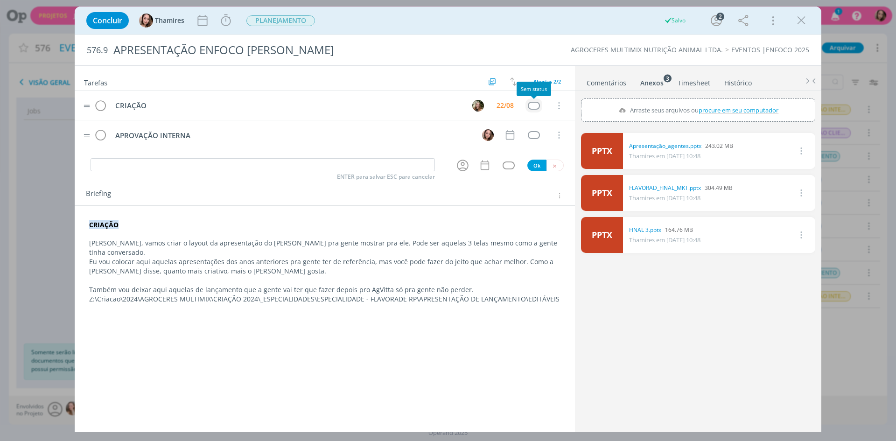
click at [532, 104] on div "dialog" at bounding box center [534, 106] width 12 height 8
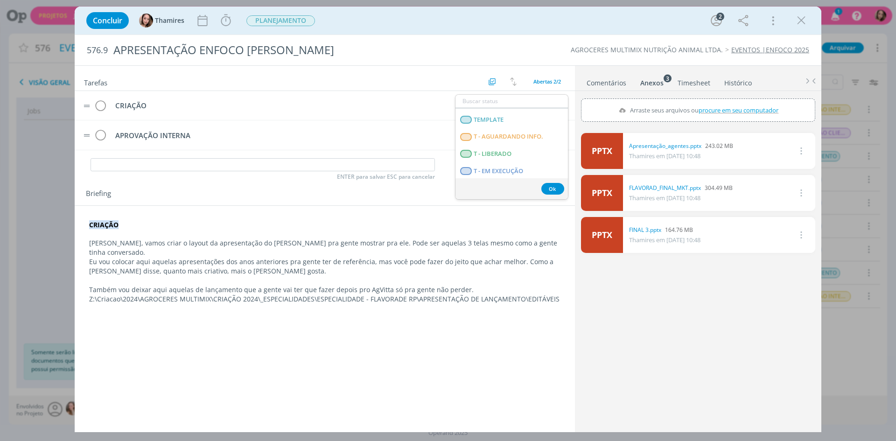
scroll to position [238, 0]
click at [493, 136] on span "T - LIBERADO" at bounding box center [493, 135] width 38 height 7
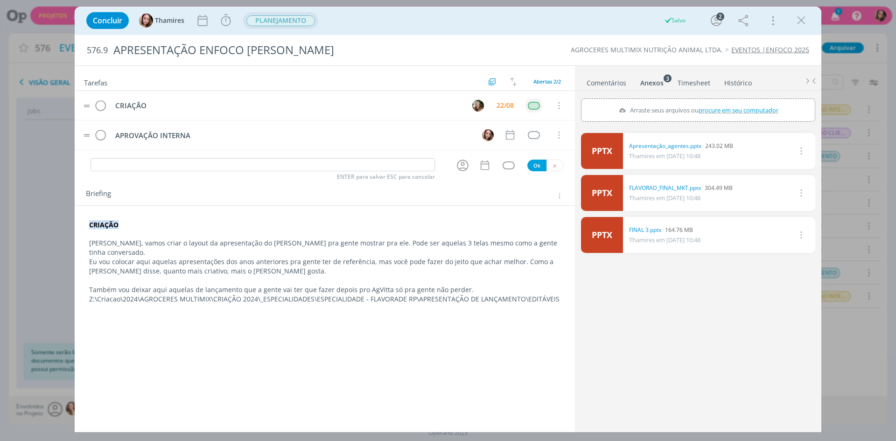
click at [309, 23] on span "PLANEJAMENTO" at bounding box center [280, 20] width 69 height 11
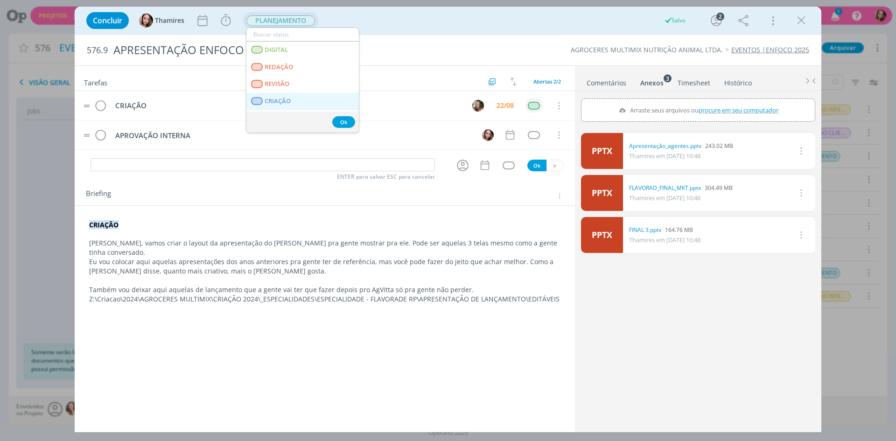
click at [283, 99] on span "CRIAÇÃO" at bounding box center [278, 101] width 26 height 7
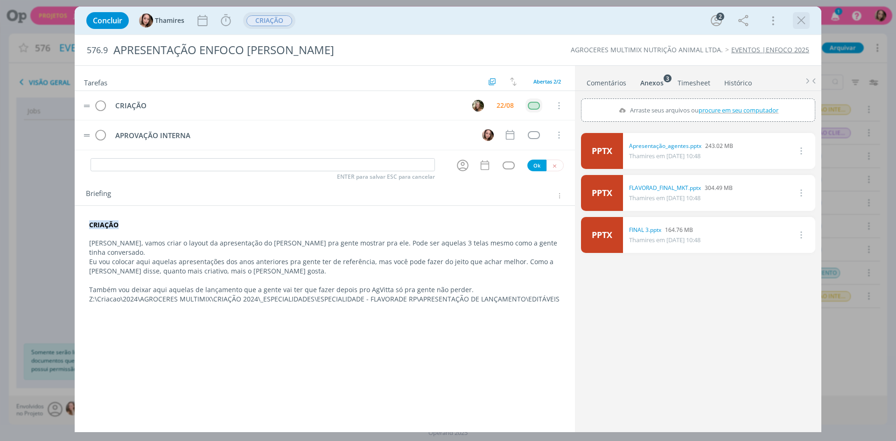
click at [800, 27] on icon "dialog" at bounding box center [801, 21] width 14 height 14
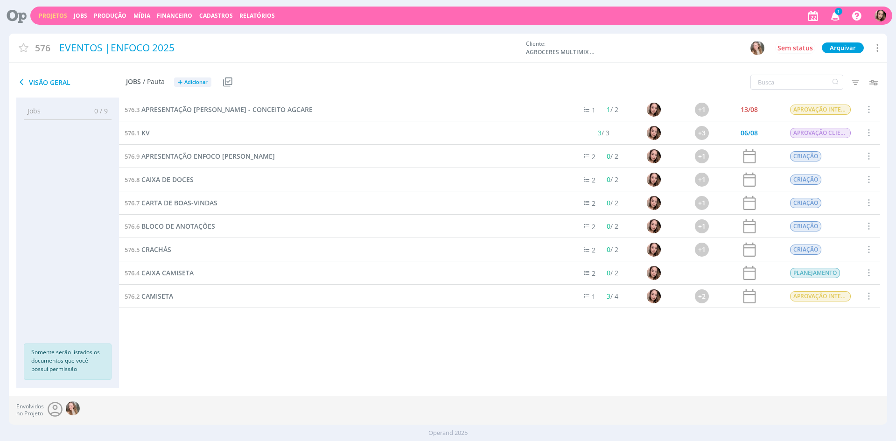
click at [67, 15] on button "Projetos" at bounding box center [53, 15] width 34 height 7
click at [47, 15] on link "Projetos" at bounding box center [53, 16] width 28 height 8
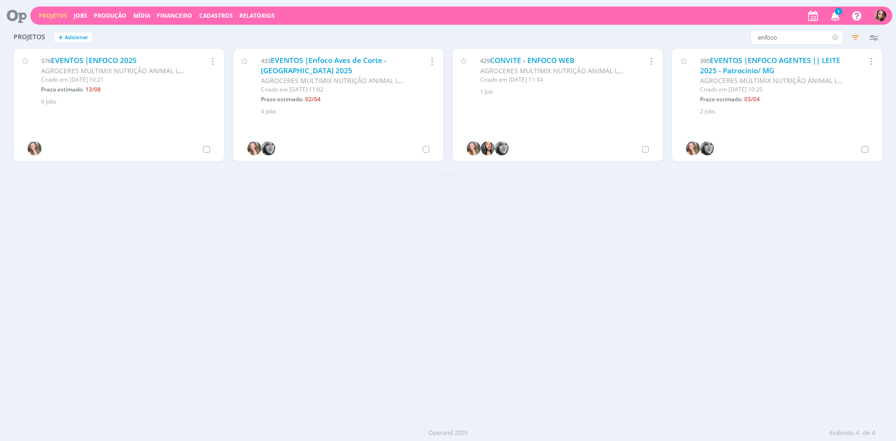
click at [832, 40] on icon at bounding box center [835, 37] width 12 height 15
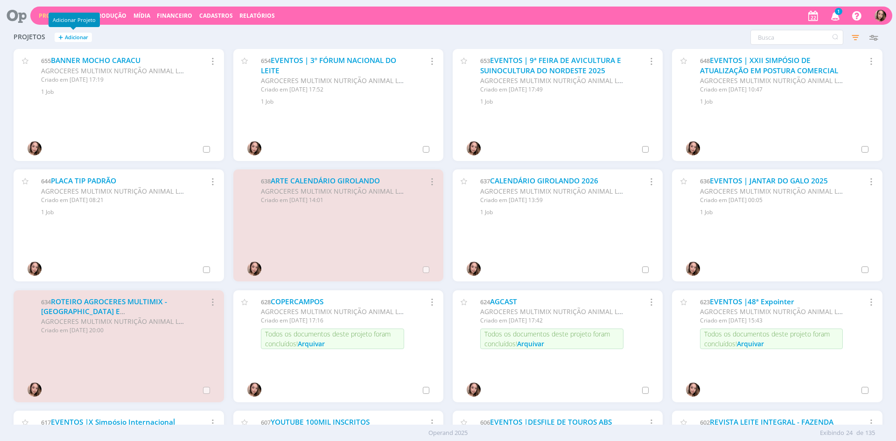
click at [88, 36] on span "Adicionar" at bounding box center [76, 38] width 23 height 6
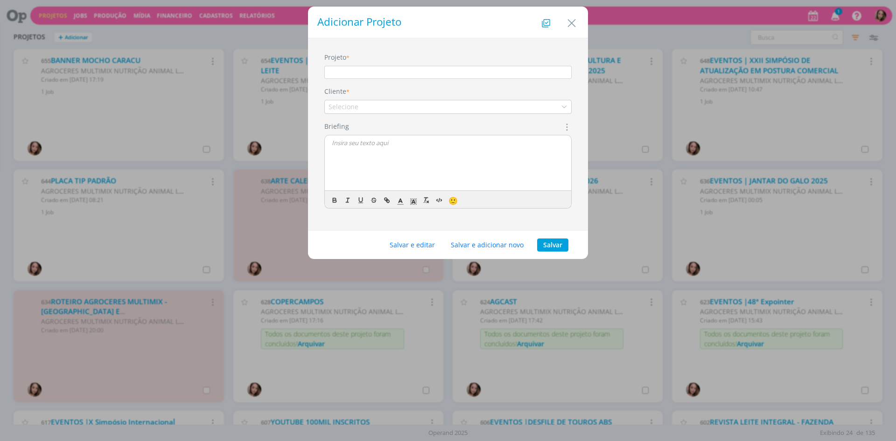
click at [450, 74] on input "Projeto" at bounding box center [447, 72] width 247 height 13
click at [329, 74] on input "palestra técnica: Seleção X Nutrição Uma disputa de dois vencedores" at bounding box center [447, 72] width 247 height 13
drag, startPoint x: 458, startPoint y: 71, endPoint x: 587, endPoint y: 84, distance: 129.4
click at [587, 84] on div "Projeto * PALESTRA TÉCNICA: SELEÇÃO x NUTRIÇÃOpalestra técnica: Seleção X Nutri…" at bounding box center [448, 134] width 280 height 193
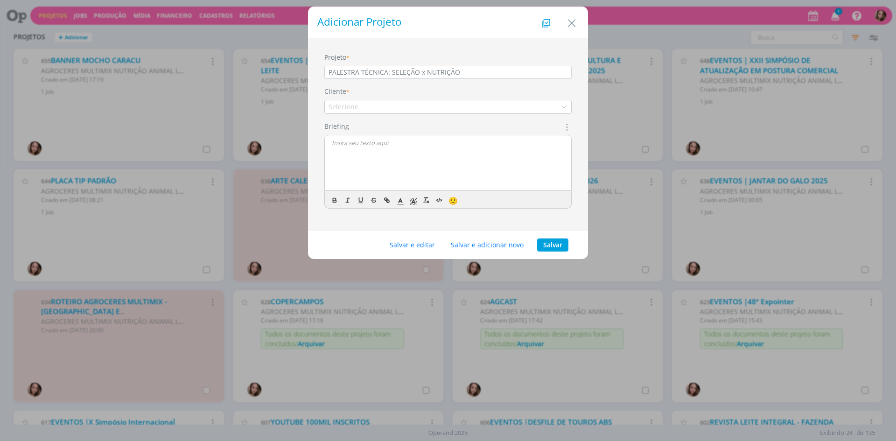
scroll to position [0, 0]
type input "PALESTRA TÉCNICA: SELEÇÃO x NUTRIÇÃO"
click at [370, 111] on div "Selecione" at bounding box center [447, 107] width 247 height 14
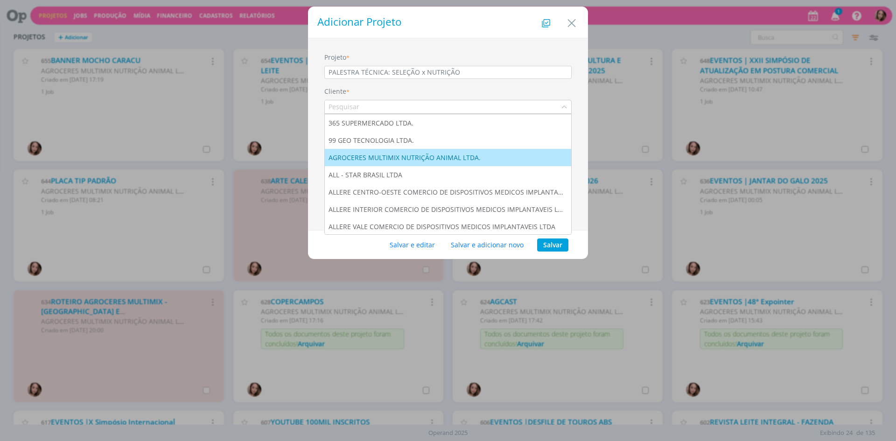
click at [453, 153] on div "AGROCERES MULTIMIX NUTRIÇÃO ANIMAL LTDA." at bounding box center [406, 158] width 154 height 10
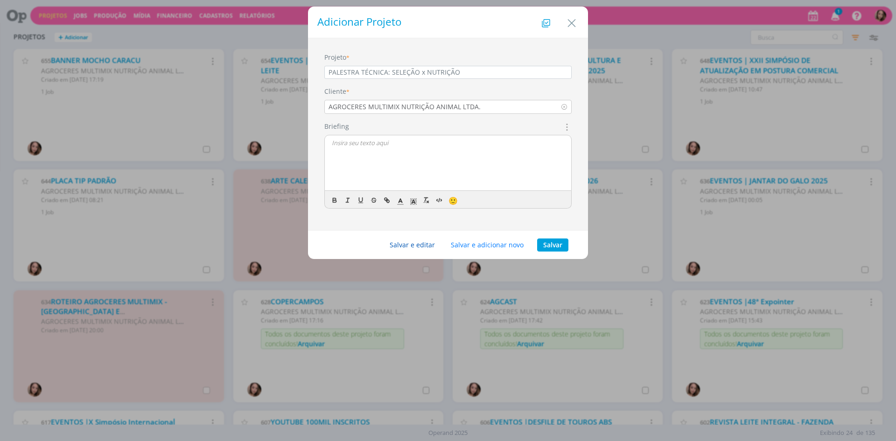
click at [424, 244] on button "Salvar e editar" at bounding box center [412, 244] width 57 height 13
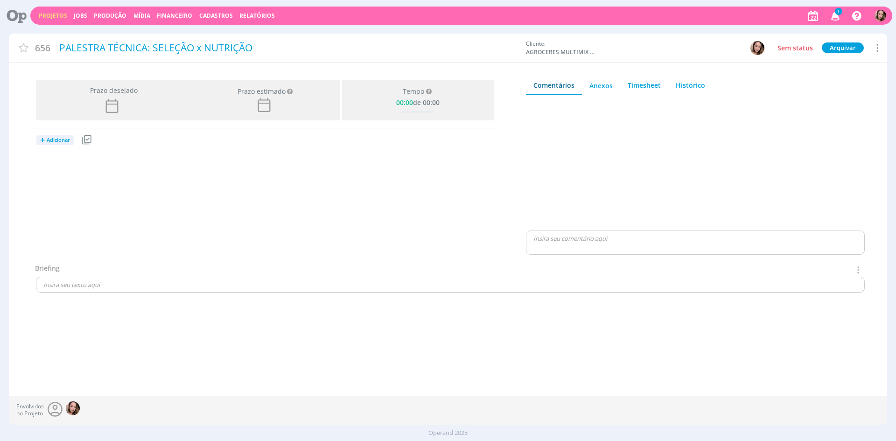
click at [60, 140] on span "Adicionar" at bounding box center [58, 140] width 23 height 6
click at [93, 173] on link "Jobs" at bounding box center [73, 172] width 74 height 15
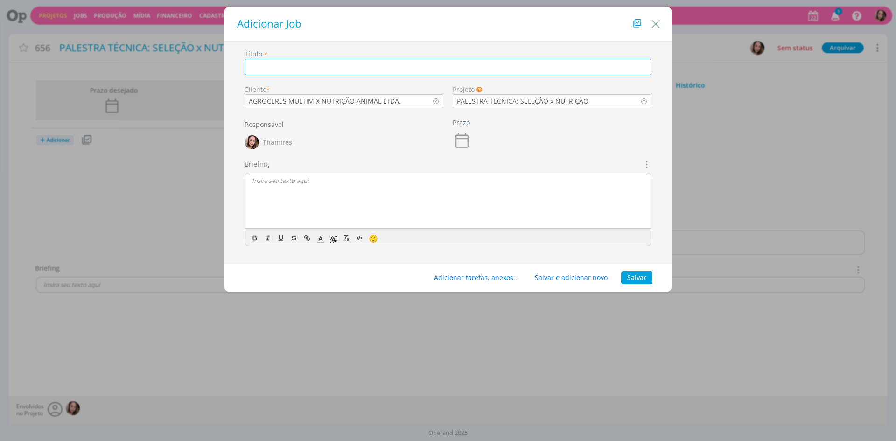
click at [368, 63] on input "dialog" at bounding box center [448, 67] width 407 height 16
type input "a"
type input "ARTE PARA DIVULGAÇÃO WHATSAPP"
click at [388, 184] on p "dialog" at bounding box center [448, 180] width 392 height 8
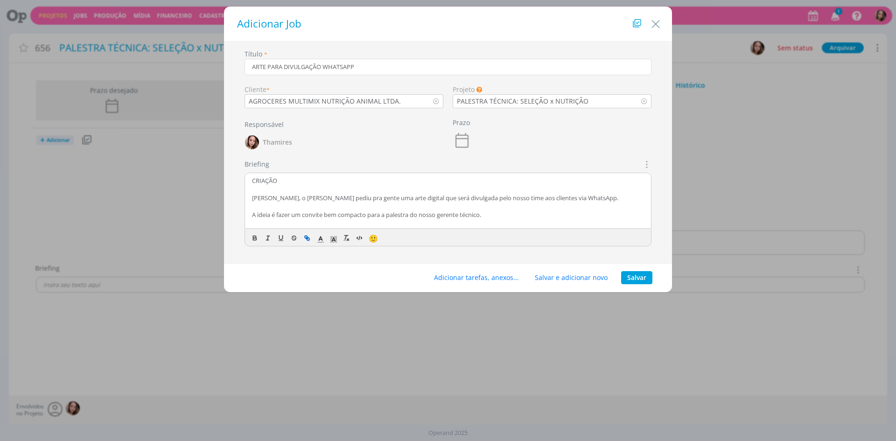
click at [367, 198] on p "[PERSON_NAME], o [PERSON_NAME] pediu pra gente uma arte digital que será divulg…" at bounding box center [448, 198] width 392 height 8
click at [259, 179] on p "CRIAÇÃO" at bounding box center [448, 180] width 392 height 8
click at [252, 243] on button "dialog" at bounding box center [255, 237] width 13 height 11
click at [331, 240] on icon "dialog" at bounding box center [333, 239] width 8 height 8
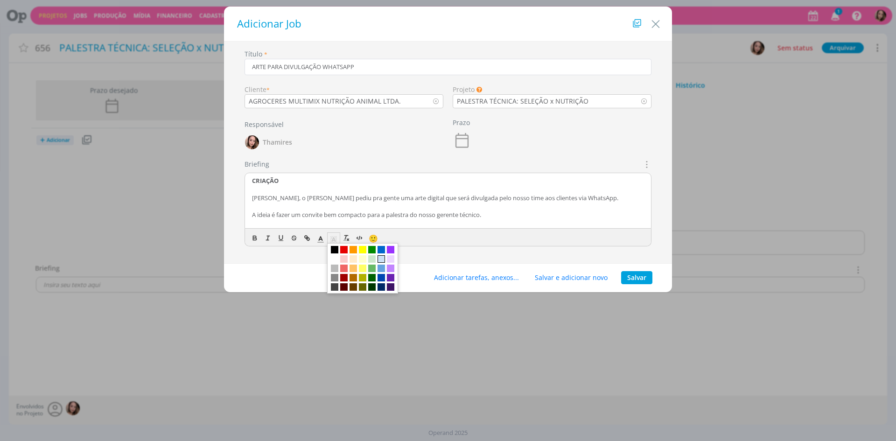
click at [381, 257] on span "dialog" at bounding box center [381, 258] width 7 height 7
click at [335, 180] on p "CRIAÇÃO" at bounding box center [448, 180] width 392 height 8
click at [325, 198] on p "[PERSON_NAME], o [PERSON_NAME] pediu pra gente uma arte digital que será divulg…" at bounding box center [448, 198] width 392 height 8
drag, startPoint x: 279, startPoint y: 198, endPoint x: 303, endPoint y: 196, distance: 24.8
click at [303, 196] on p "[PERSON_NAME], o [PERSON_NAME] pediu pra gente uma arte digital que será divulg…" at bounding box center [448, 198] width 392 height 8
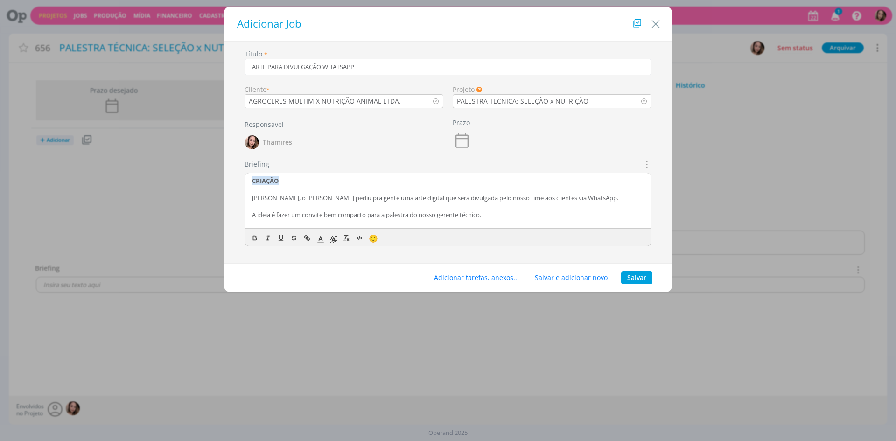
click at [336, 196] on p "[PERSON_NAME], o [PERSON_NAME] pediu pra gente uma arte digital que será divulg…" at bounding box center [448, 198] width 392 height 8
click at [334, 196] on p "[PERSON_NAME], o [PERSON_NAME] pediu pra gente uma arte digital que será divulg…" at bounding box center [448, 198] width 392 height 8
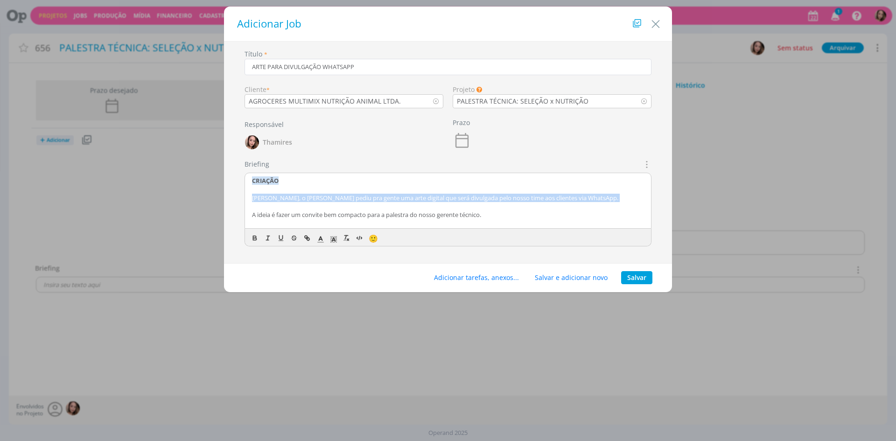
click at [334, 196] on p "[PERSON_NAME], o [PERSON_NAME] pediu pra gente uma arte digital que será divulg…" at bounding box center [448, 198] width 392 height 8
click at [327, 195] on p "[PERSON_NAME], o [PERSON_NAME] pediu pra gente uma arte digital que será divulg…" at bounding box center [448, 198] width 392 height 8
drag, startPoint x: 402, startPoint y: 198, endPoint x: 562, endPoint y: 203, distance: 160.6
click at [562, 203] on div "CRIAÇÃO [PERSON_NAME], o [PERSON_NAME] pediu pra gente uma arte digital que ser…" at bounding box center [448, 201] width 406 height 56
click at [605, 206] on p "dialog" at bounding box center [448, 206] width 392 height 8
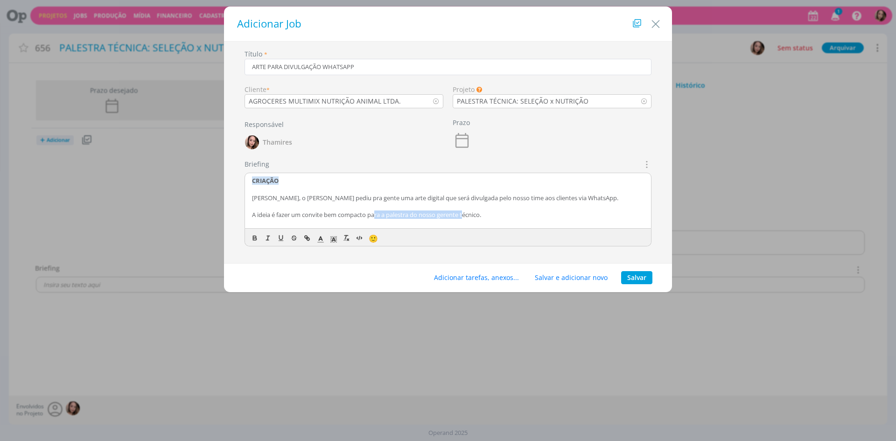
drag, startPoint x: 376, startPoint y: 214, endPoint x: 467, endPoint y: 214, distance: 91.0
click at [467, 214] on p "A ideia é fazer um convite bem compacto para a palestra do nosso gerente técnic…" at bounding box center [448, 214] width 392 height 8
click at [506, 212] on p "A ideia é fazer um convite bem compacto para a palestra do nosso gerente técnic…" at bounding box center [448, 214] width 392 height 8
drag, startPoint x: 254, startPoint y: 216, endPoint x: 495, endPoint y: 215, distance: 240.8
click at [495, 215] on p "A ideia é fazer um convite bem compacto para a palestra do nosso gerente técnic…" at bounding box center [448, 214] width 392 height 8
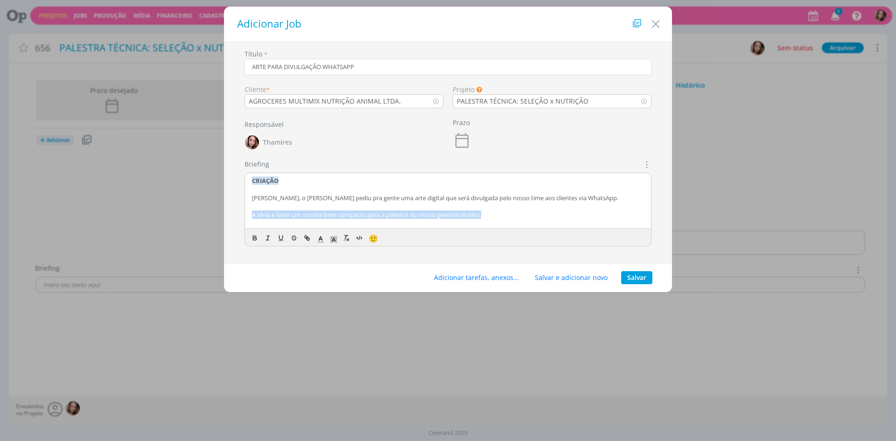
click at [497, 215] on p "A ideia é fazer um convite bem compacto para a palestra do nosso gerente técnic…" at bounding box center [448, 214] width 392 height 8
click at [416, 213] on p "A ideia é fazer um convite bem compacto para a palestra do nosso gerente técnic…" at bounding box center [448, 214] width 392 height 8
click at [429, 212] on p "A ideia é fazer um convite bem compacto para a palestra do nosso gerente técnic…" at bounding box center [448, 214] width 392 height 8
click at [430, 212] on p "A ideia é fazer um convite bem compacto para a palestra do nosso gerente técnic…" at bounding box center [448, 214] width 392 height 8
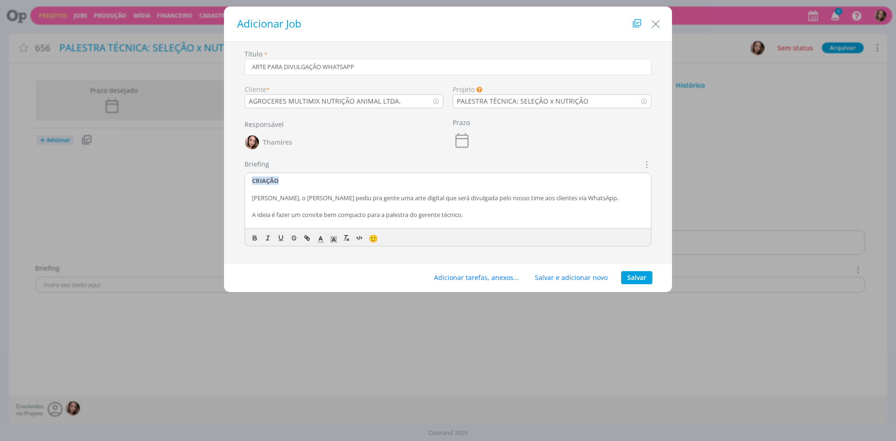
click at [492, 210] on p "dialog" at bounding box center [448, 206] width 392 height 8
click at [490, 217] on p "A ideia é fazer um convite bem compacto para a palestra do gerente técnico." at bounding box center [448, 214] width 392 height 8
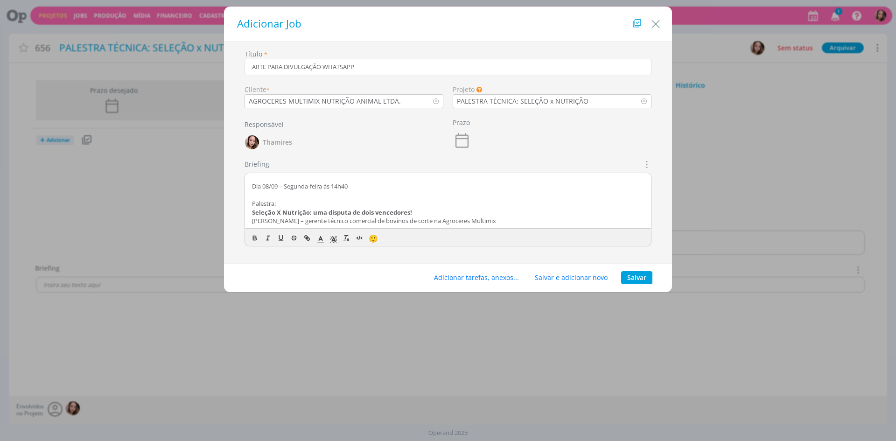
scroll to position [47, 0]
click at [280, 195] on p "dialog" at bounding box center [448, 194] width 392 height 8
click at [601, 214] on p "Seleção X Nutrição: uma disputa de dois vencedores!" at bounding box center [448, 211] width 392 height 8
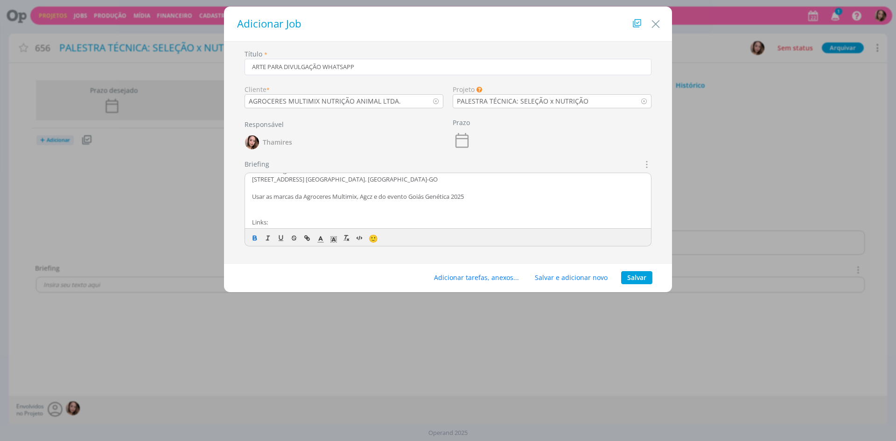
scroll to position [140, 0]
click at [374, 197] on p "Usar as marcas da Agroceres Multimix, Agcz e do evento Goiás Genética 2025" at bounding box center [448, 195] width 392 height 8
click at [526, 196] on p "Usar as marcas da Agroceres Multimix, Agcz e do evento Goiás Genética 2025" at bounding box center [448, 195] width 392 height 8
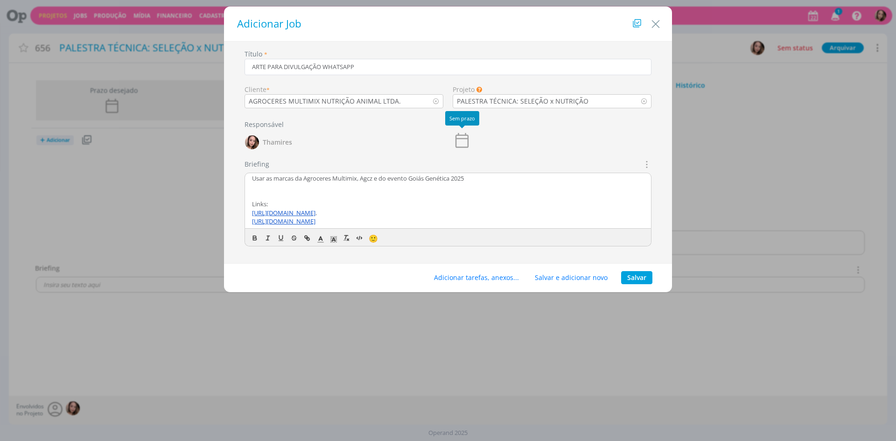
click at [462, 136] on icon "dialog" at bounding box center [462, 140] width 19 height 19
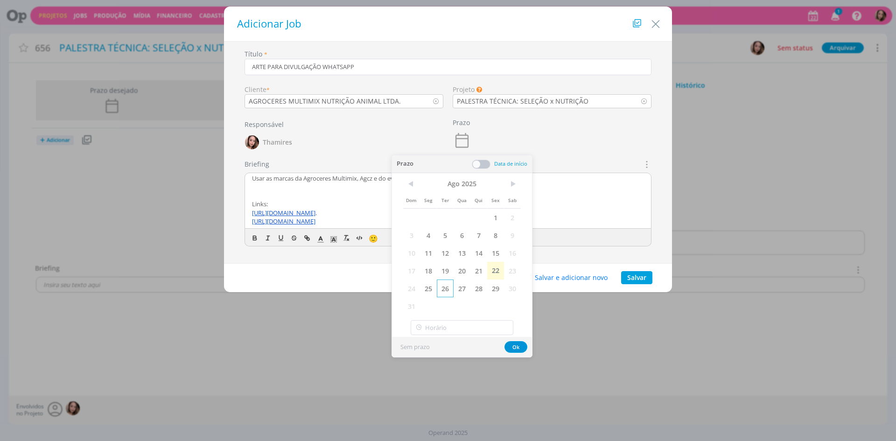
click at [451, 294] on span "26" at bounding box center [445, 289] width 17 height 18
click at [519, 346] on button "Ok" at bounding box center [515, 347] width 23 height 12
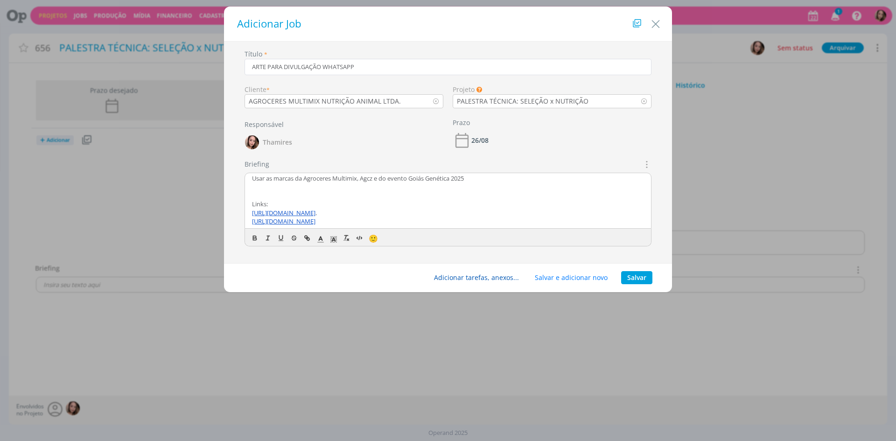
click at [500, 279] on button "Adicionar tarefas, anexos..." at bounding box center [476, 277] width 97 height 13
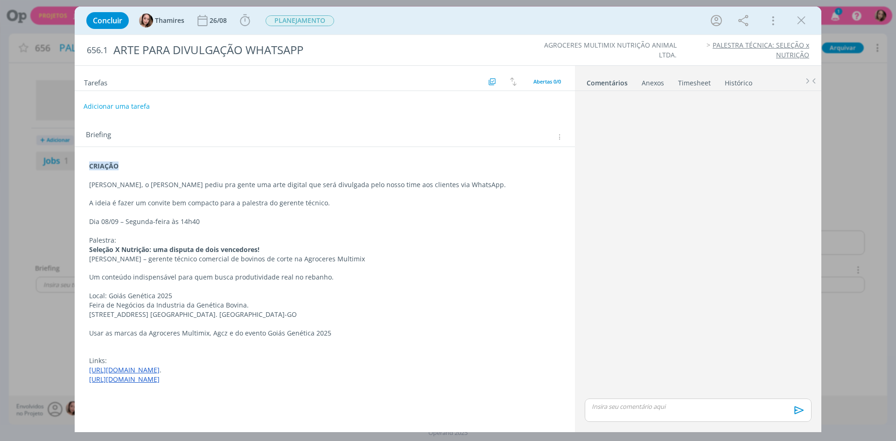
click at [140, 113] on button "Adicionar uma tarefa" at bounding box center [117, 106] width 66 height 16
click at [140, 111] on input "dialog" at bounding box center [263, 105] width 344 height 13
type input "c"
type input "CRIAÇÃO"
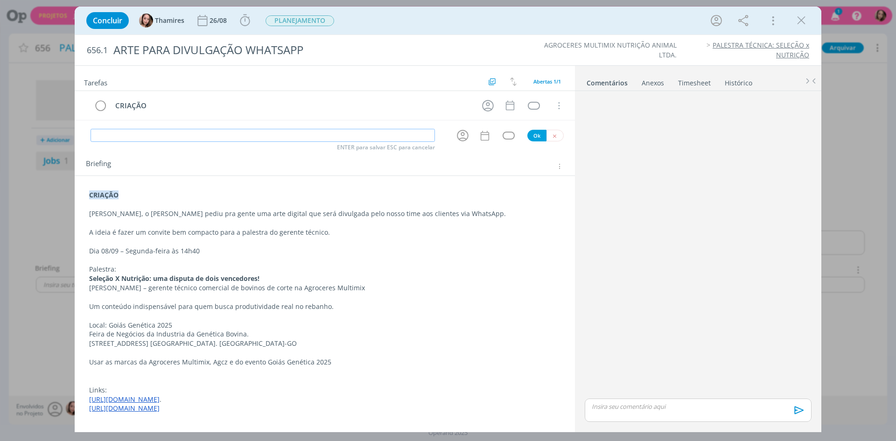
click at [130, 135] on input "dialog" at bounding box center [263, 135] width 344 height 13
type input "APROVAÇÃO INTERNA"
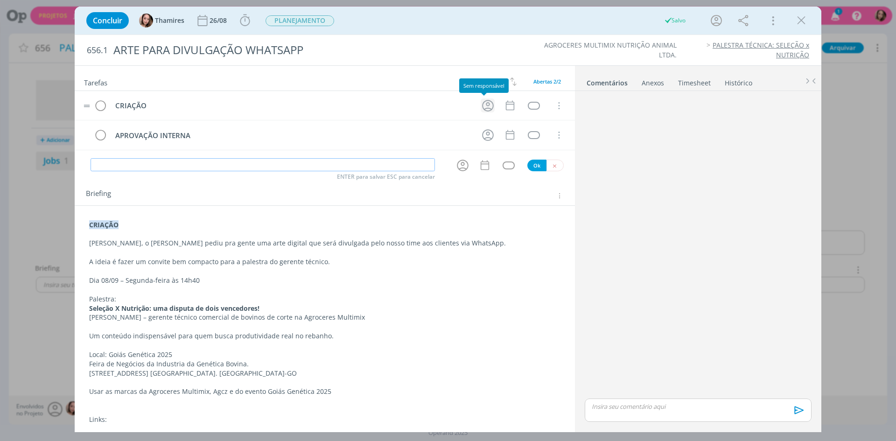
click at [486, 107] on icon "dialog" at bounding box center [488, 105] width 14 height 14
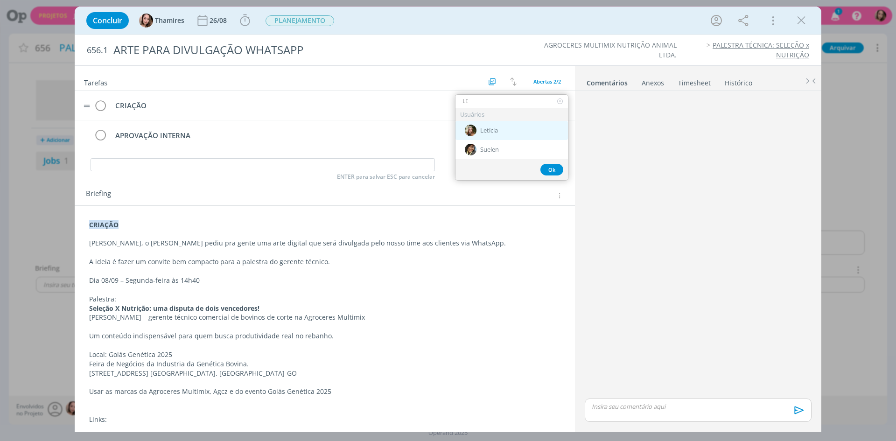
type input "LE"
click at [526, 130] on div "Letícia" at bounding box center [511, 130] width 112 height 19
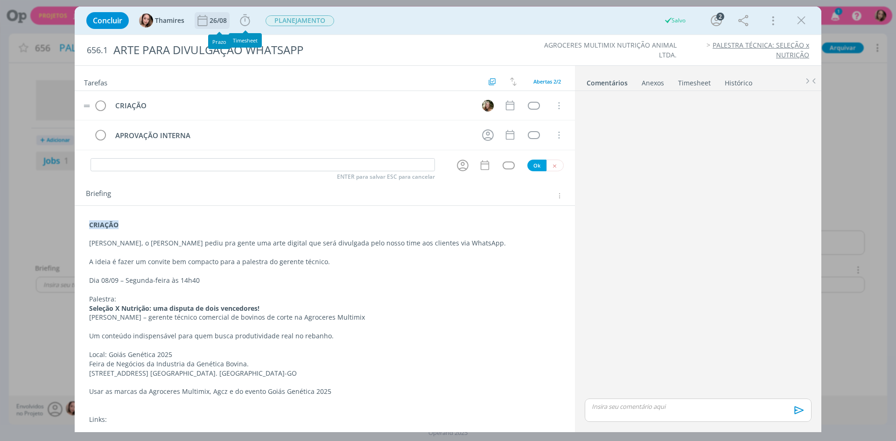
click at [219, 14] on div "26/08" at bounding box center [219, 20] width 19 height 17
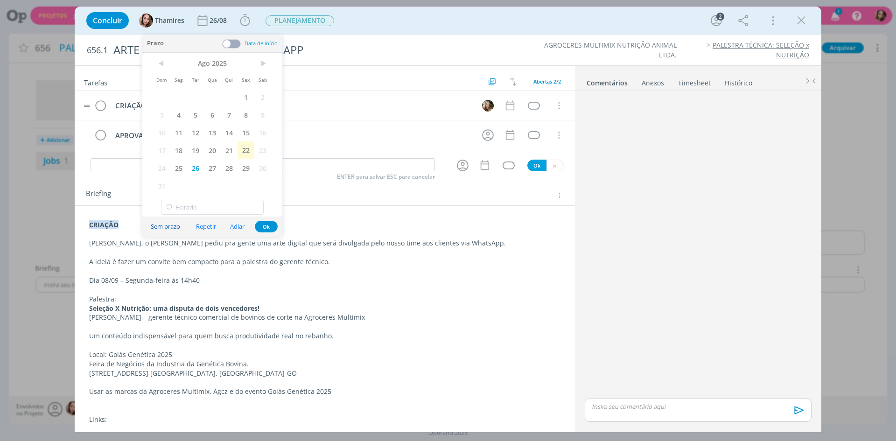
click at [167, 230] on button "Sem prazo" at bounding box center [166, 226] width 42 height 13
click at [395, 51] on div "ARTE PARA DIVULGAÇÃO WHATSAPP" at bounding box center [307, 50] width 395 height 23
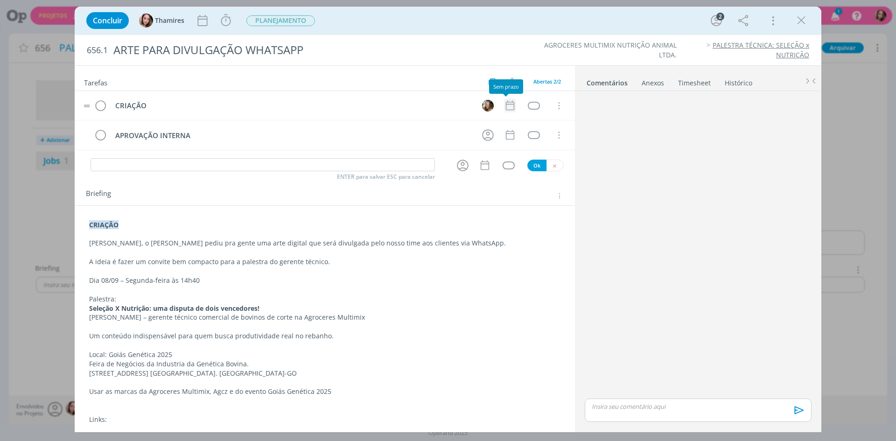
click at [509, 110] on icon "dialog" at bounding box center [510, 106] width 8 height 10
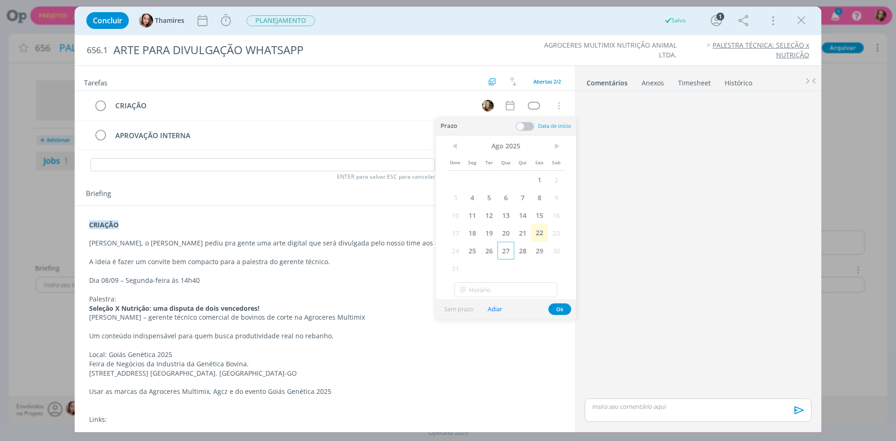
click at [503, 255] on span "27" at bounding box center [505, 251] width 17 height 18
click at [499, 24] on div "Concluir Thamires Iniciar Apontar Data * [DATE] Horas * 00:00 Tarefa Selecione …" at bounding box center [448, 20] width 733 height 22
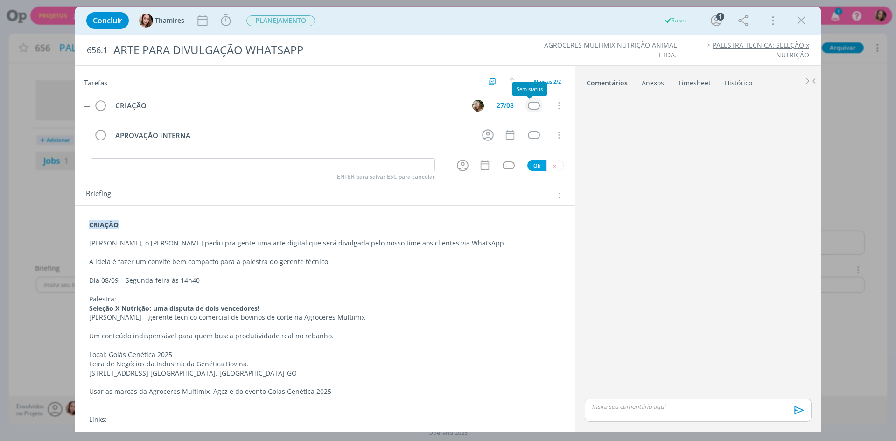
click at [532, 107] on div "dialog" at bounding box center [534, 106] width 12 height 8
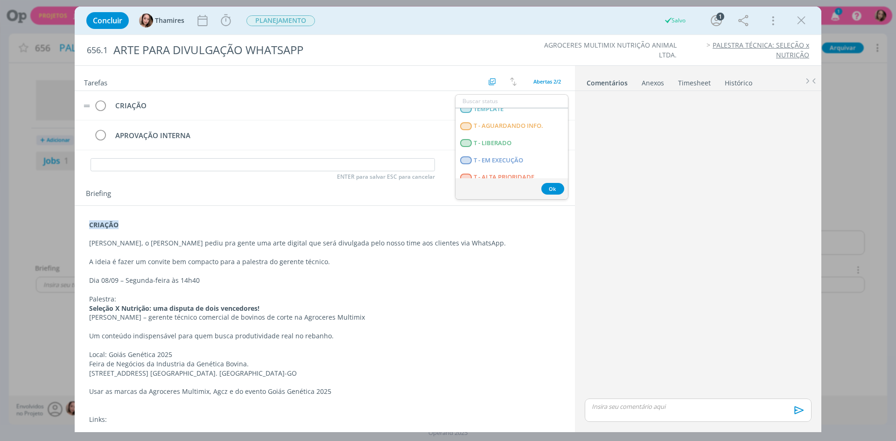
scroll to position [233, 0]
click at [511, 143] on span "T - LIBERADO" at bounding box center [493, 139] width 38 height 7
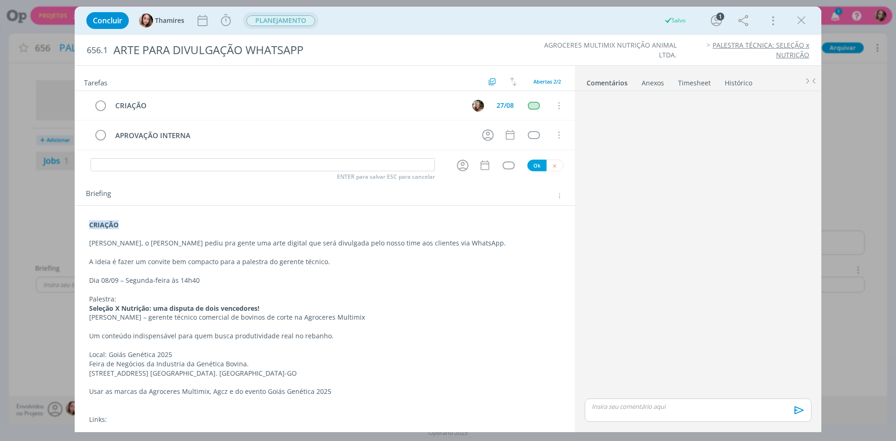
click at [269, 26] on span "PLANEJAMENTO" at bounding box center [280, 20] width 69 height 11
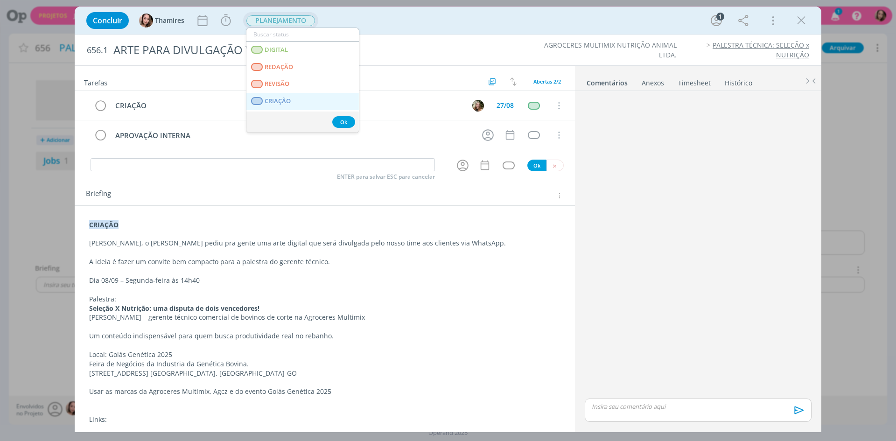
click at [284, 95] on link "CRIAÇÃO" at bounding box center [302, 101] width 112 height 17
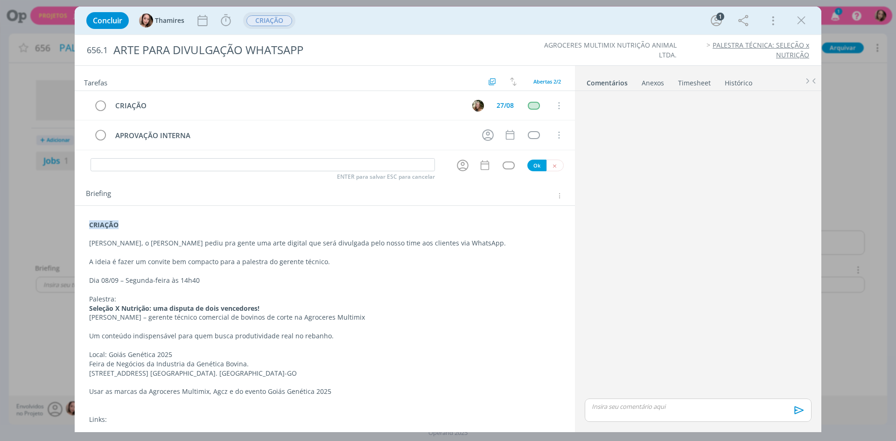
click at [319, 259] on p "A ideia é fazer um convite bem compacto para a palestra do gerente técnico." at bounding box center [324, 261] width 471 height 9
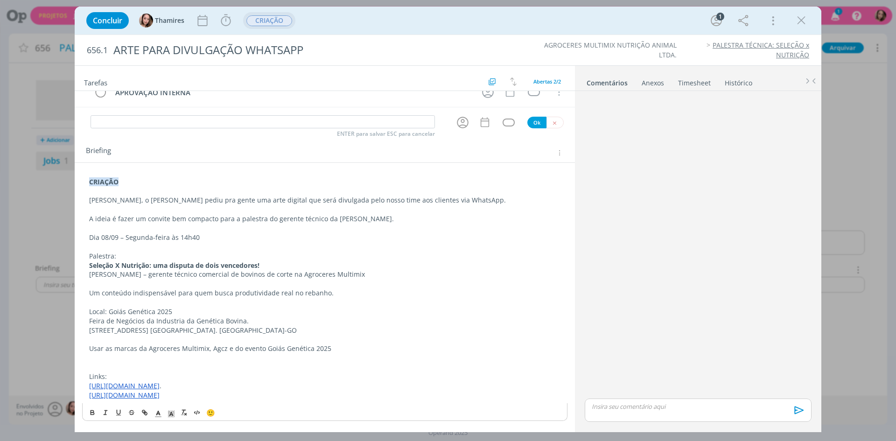
scroll to position [61, 0]
click at [803, 24] on icon "dialog" at bounding box center [801, 21] width 14 height 14
